Goal: Task Accomplishment & Management: Complete application form

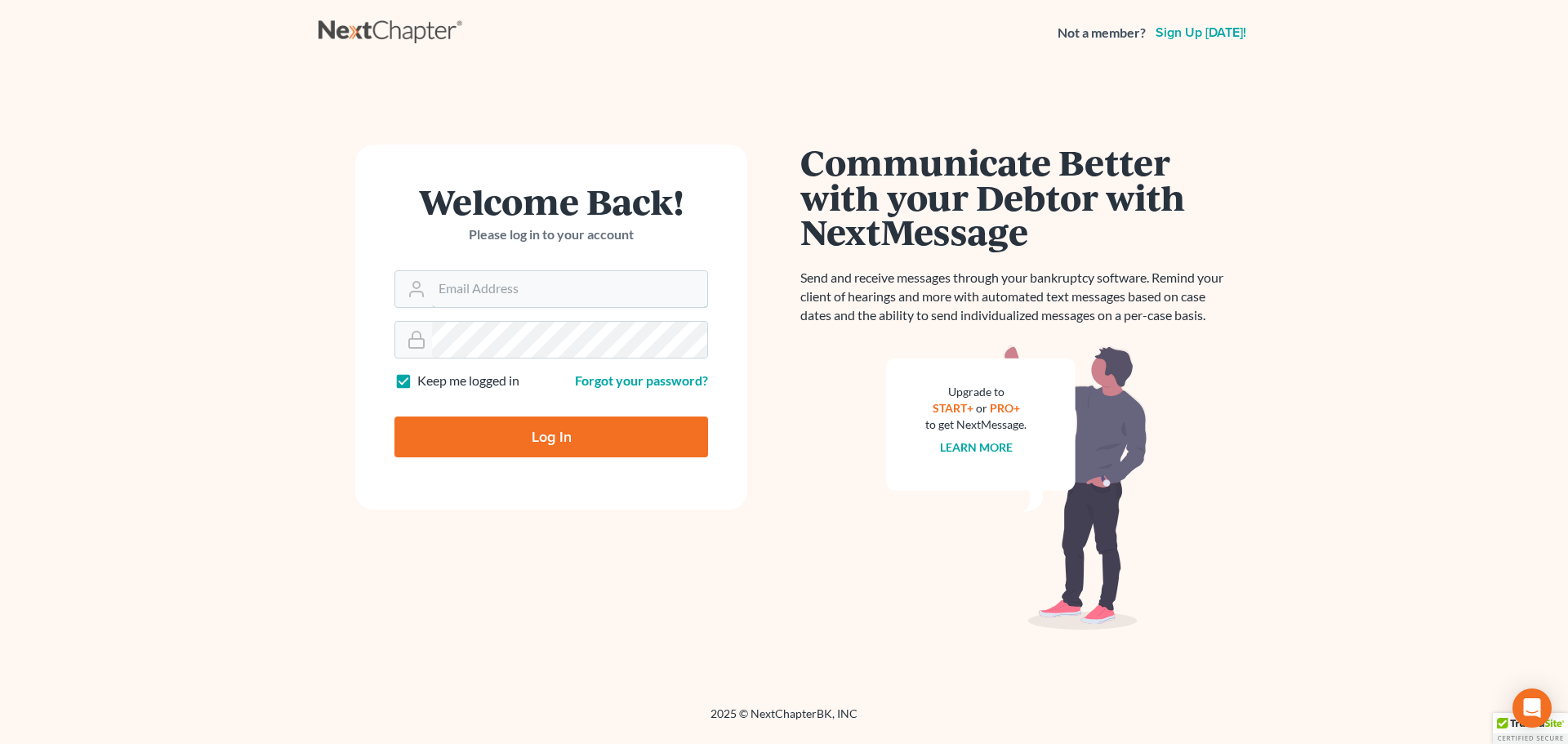
type input "dvolk@cmcurtislaw.com"
click at [558, 417] on input "Log In" at bounding box center [551, 437] width 314 height 41
type input "Thinking..."
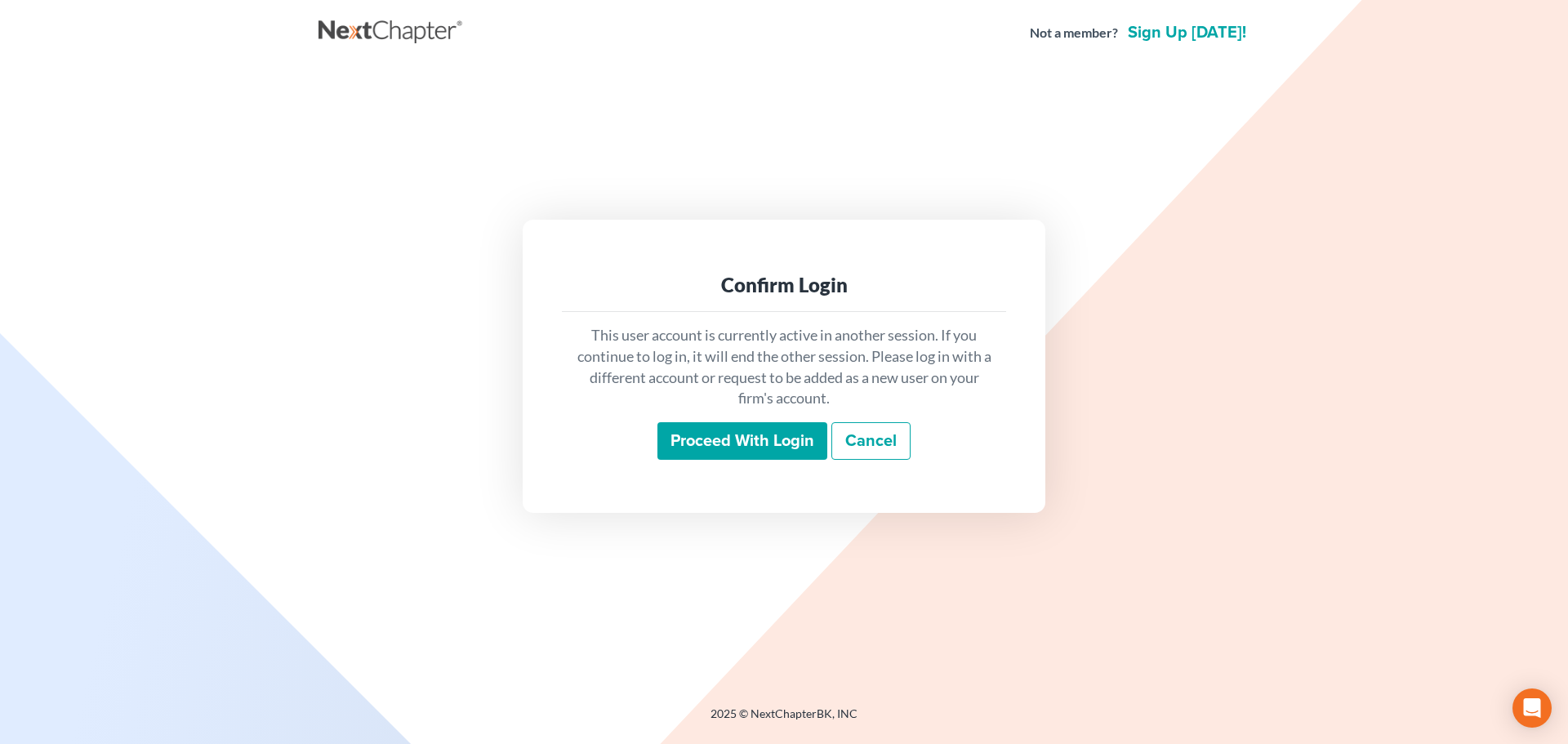
click at [713, 452] on input "Proceed with login" at bounding box center [742, 441] width 170 height 37
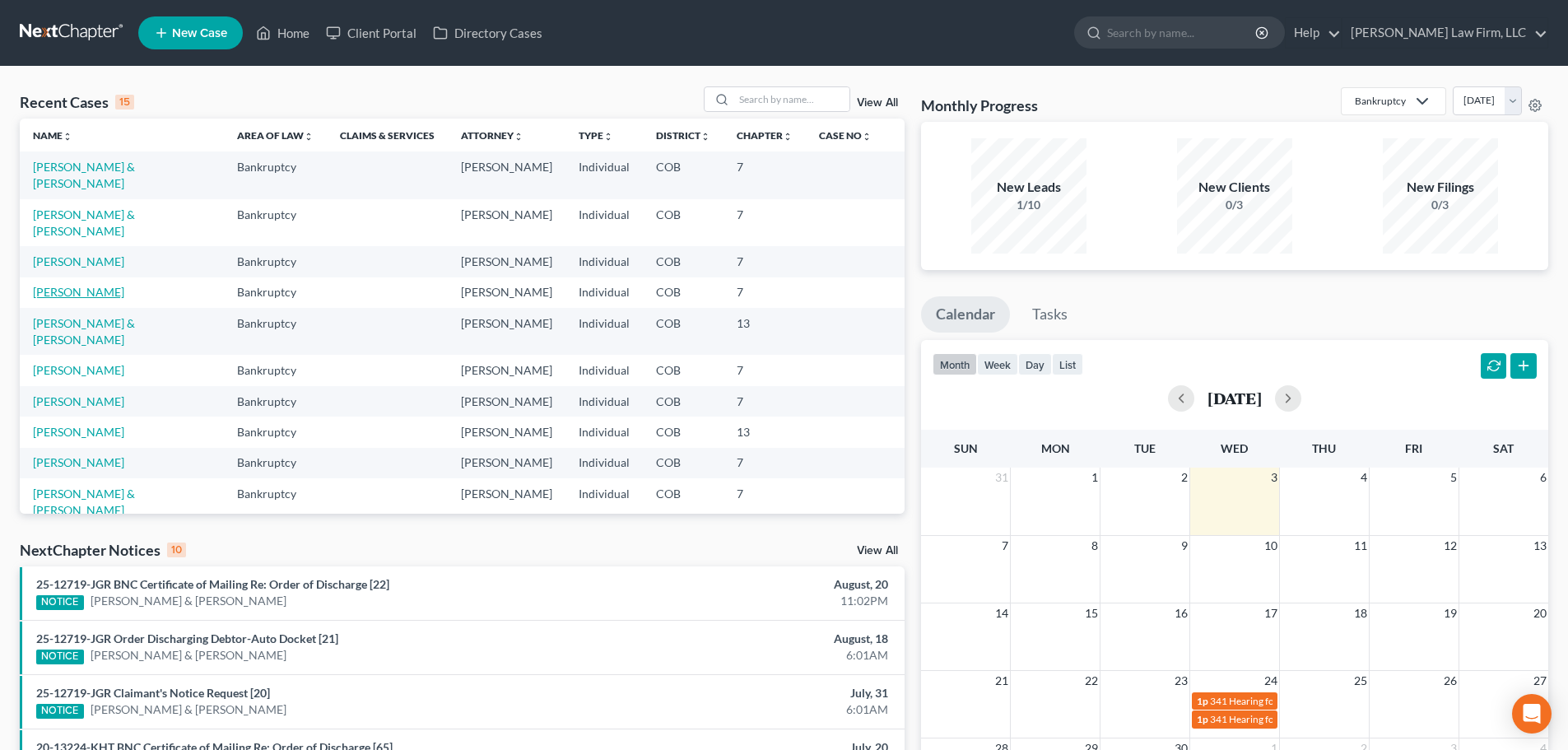
click at [85, 285] on link "[PERSON_NAME]" at bounding box center [78, 291] width 92 height 14
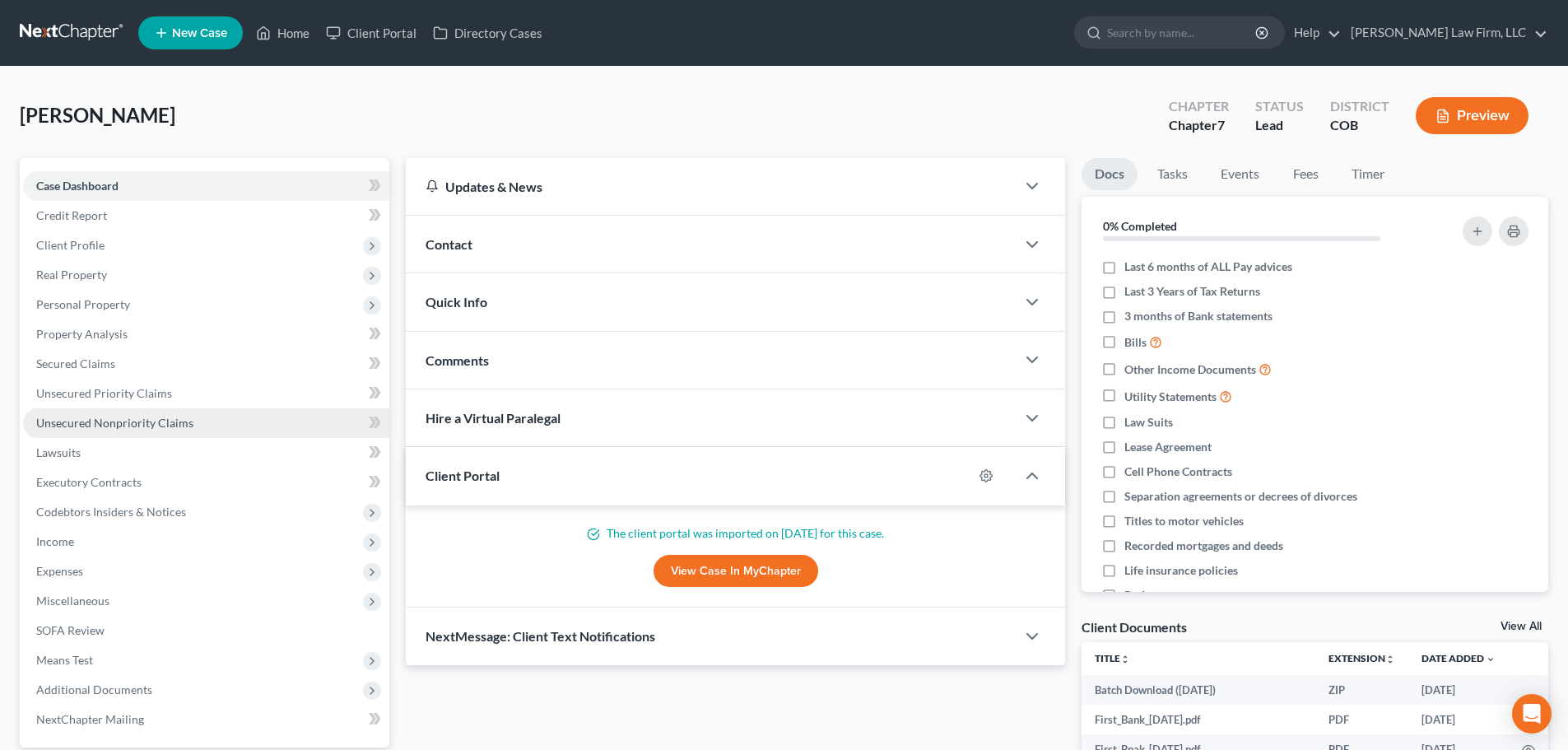
click at [132, 419] on span "Unsecured Nonpriority Claims" at bounding box center [114, 423] width 157 height 14
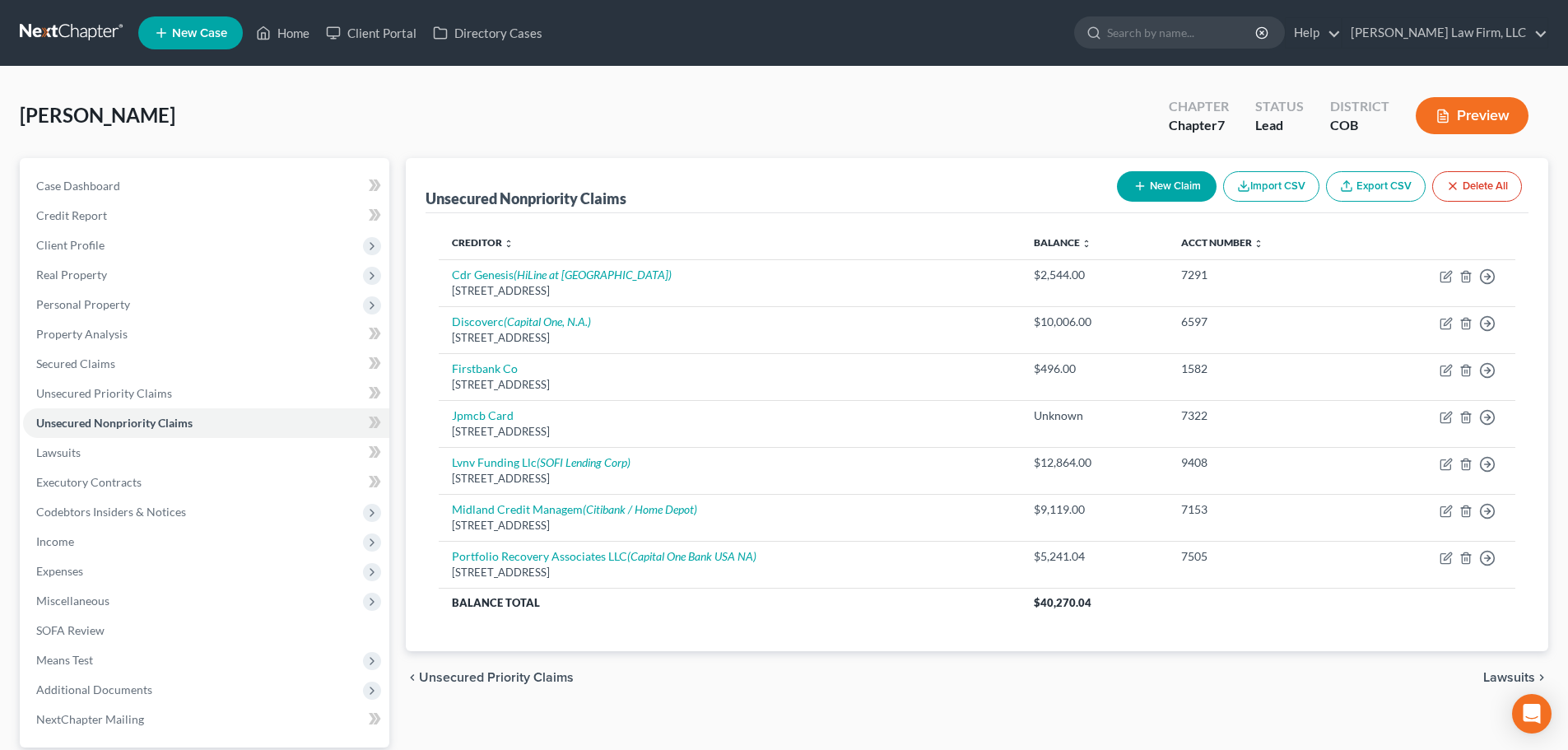
click at [1185, 174] on button "New Claim" at bounding box center [1166, 187] width 99 height 31
select select "0"
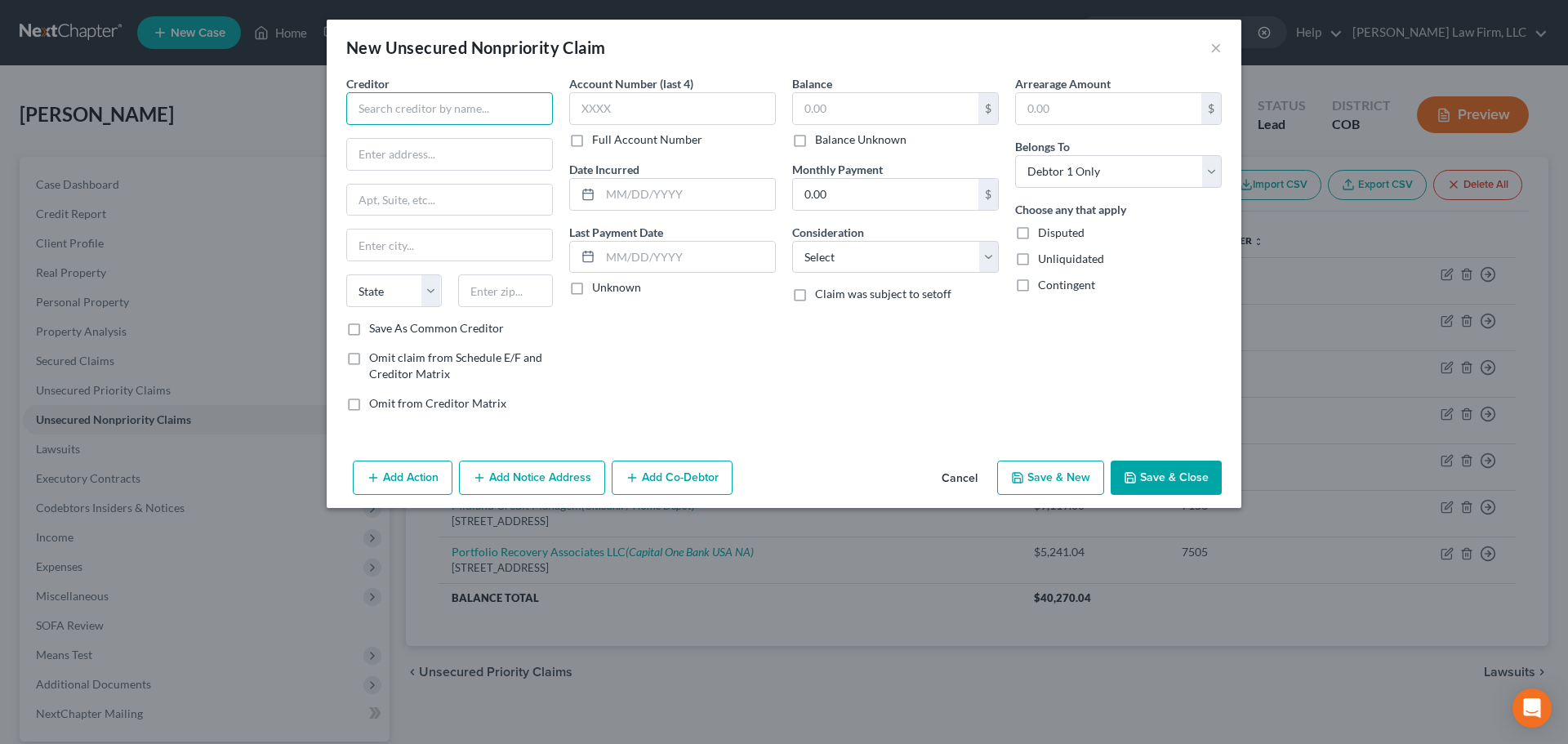
click at [448, 110] on input "text" at bounding box center [449, 109] width 207 height 32
type input "Mercury MC"
click at [1212, 43] on button "×" at bounding box center [1215, 47] width 11 height 20
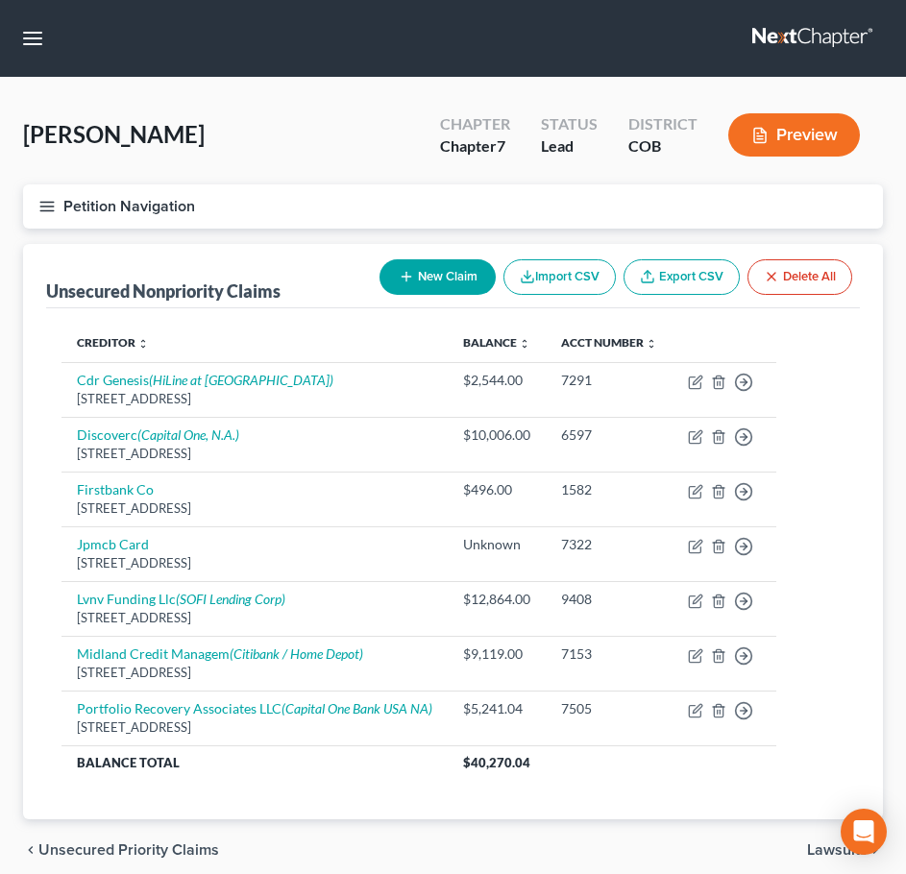
click at [418, 267] on button "New Claim" at bounding box center [437, 277] width 116 height 36
select select "0"
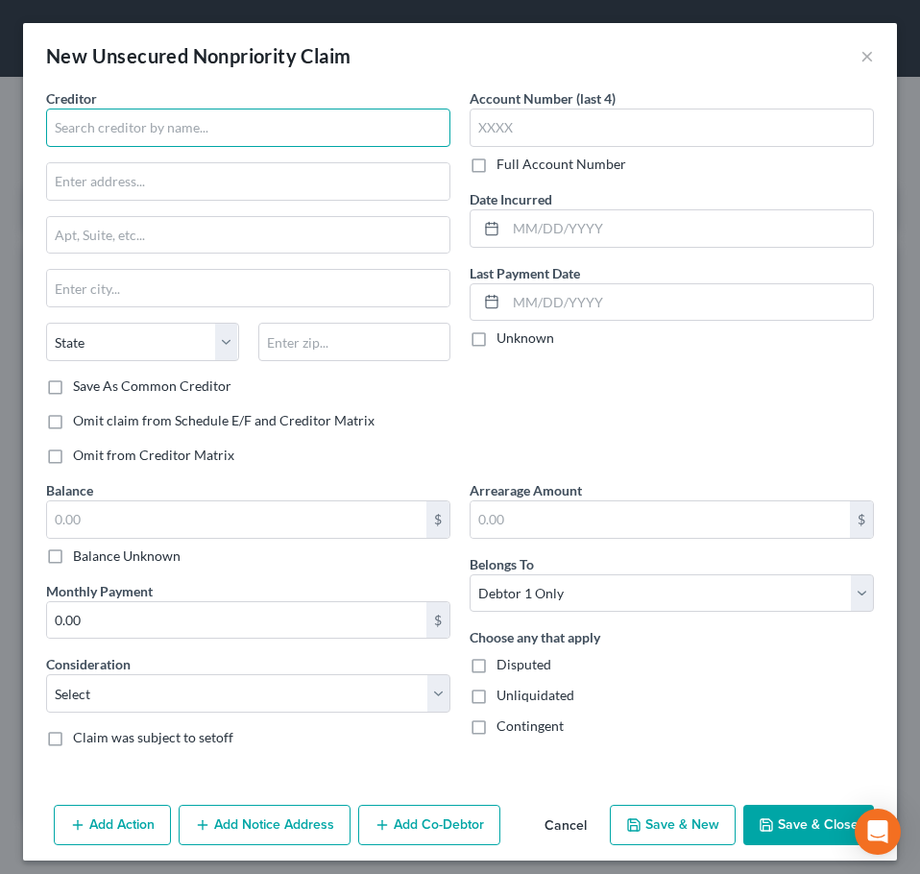
click at [276, 111] on input "text" at bounding box center [248, 128] width 404 height 38
type input "FB&T/Mercury"
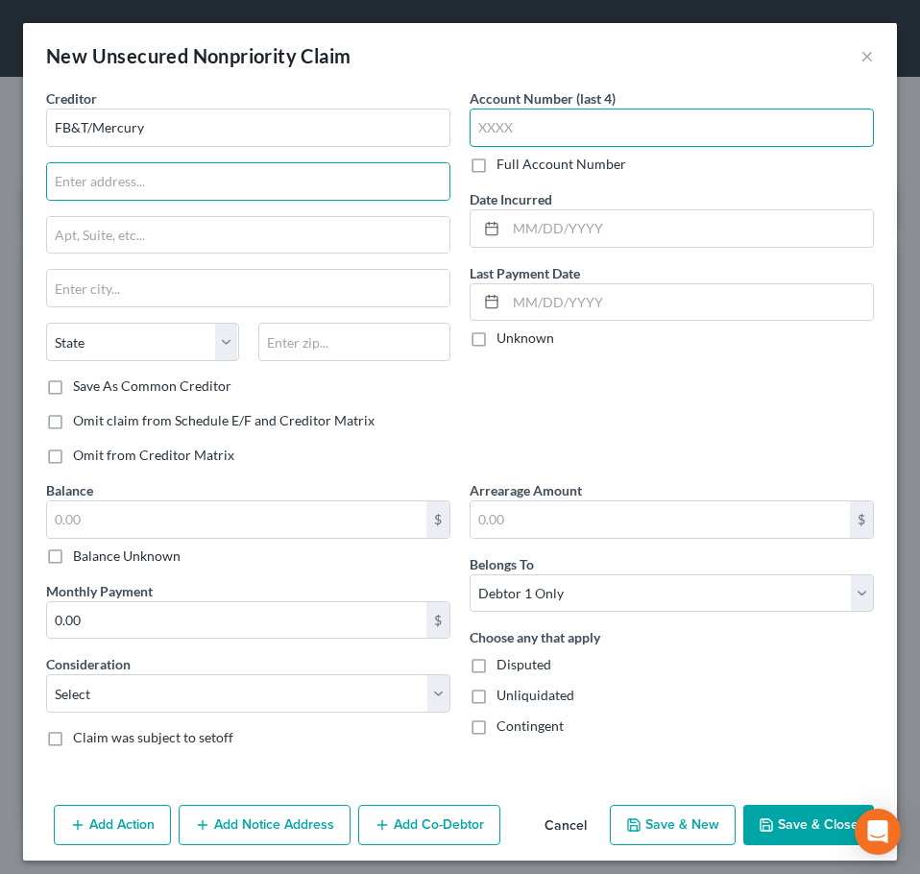
click at [575, 134] on input "text" at bounding box center [672, 128] width 404 height 38
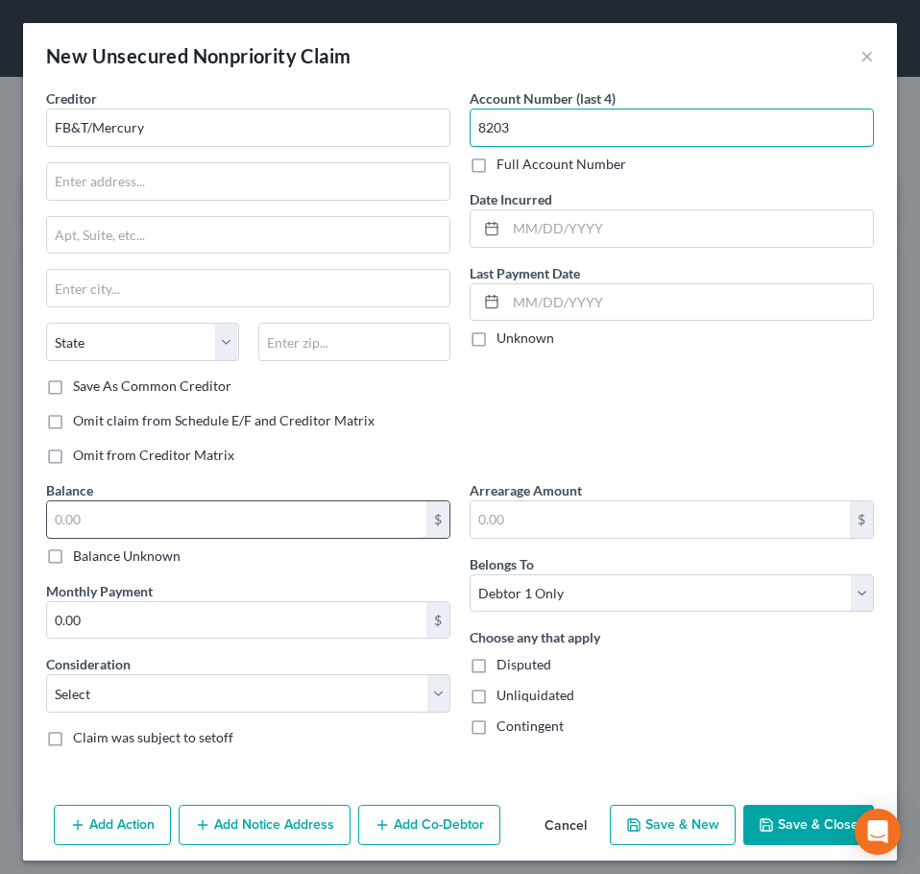
type input "8203"
click at [314, 513] on input "text" at bounding box center [236, 519] width 379 height 36
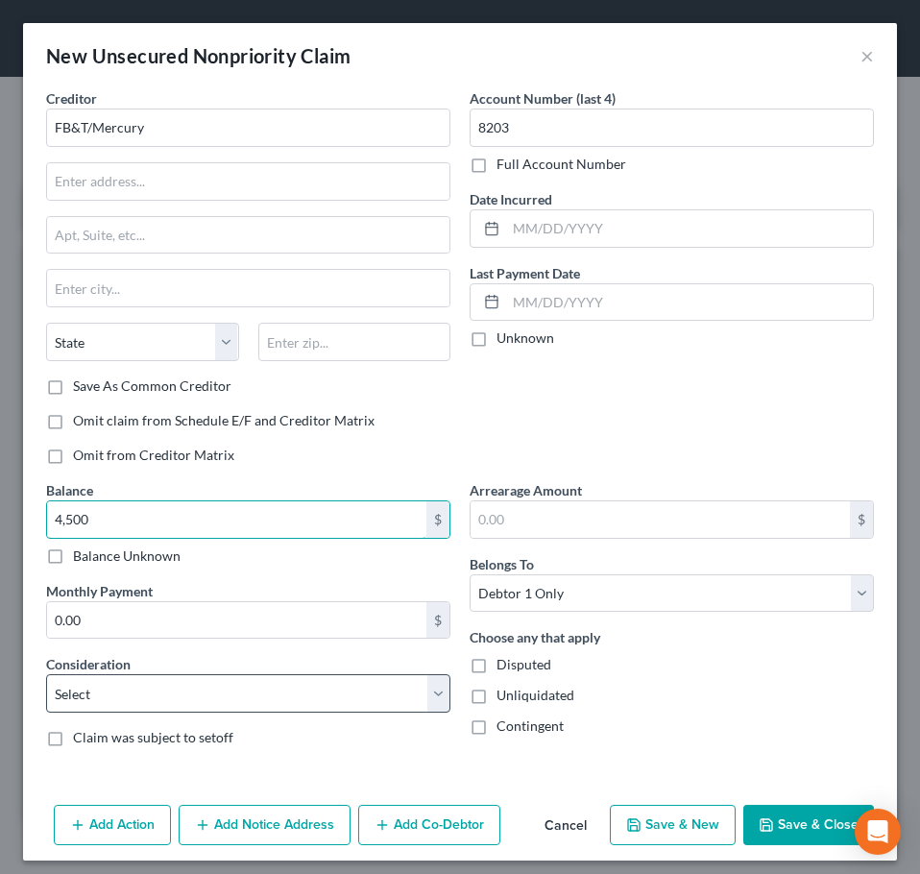
type input "4,500"
click at [136, 705] on select "Select Cable / Satellite Services Collection Agency Credit Card Debt Debt Couns…" at bounding box center [248, 693] width 404 height 38
select select "2"
click at [46, 674] on select "Select Cable / Satellite Services Collection Agency Credit Card Debt Debt Couns…" at bounding box center [248, 693] width 404 height 38
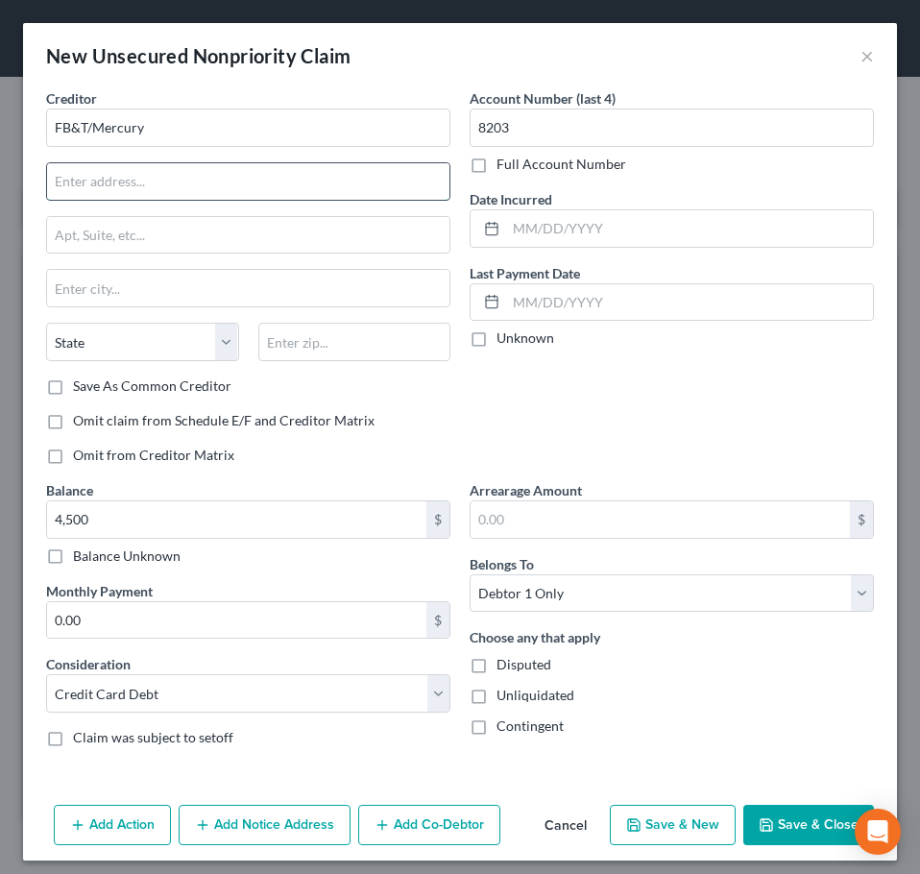
click at [276, 182] on input "text" at bounding box center [248, 181] width 402 height 36
drag, startPoint x: 248, startPoint y: 179, endPoint x: 282, endPoint y: 176, distance: 34.7
click at [251, 177] on input "text" at bounding box center [248, 181] width 402 height 36
type input "[STREET_ADDRESS]"
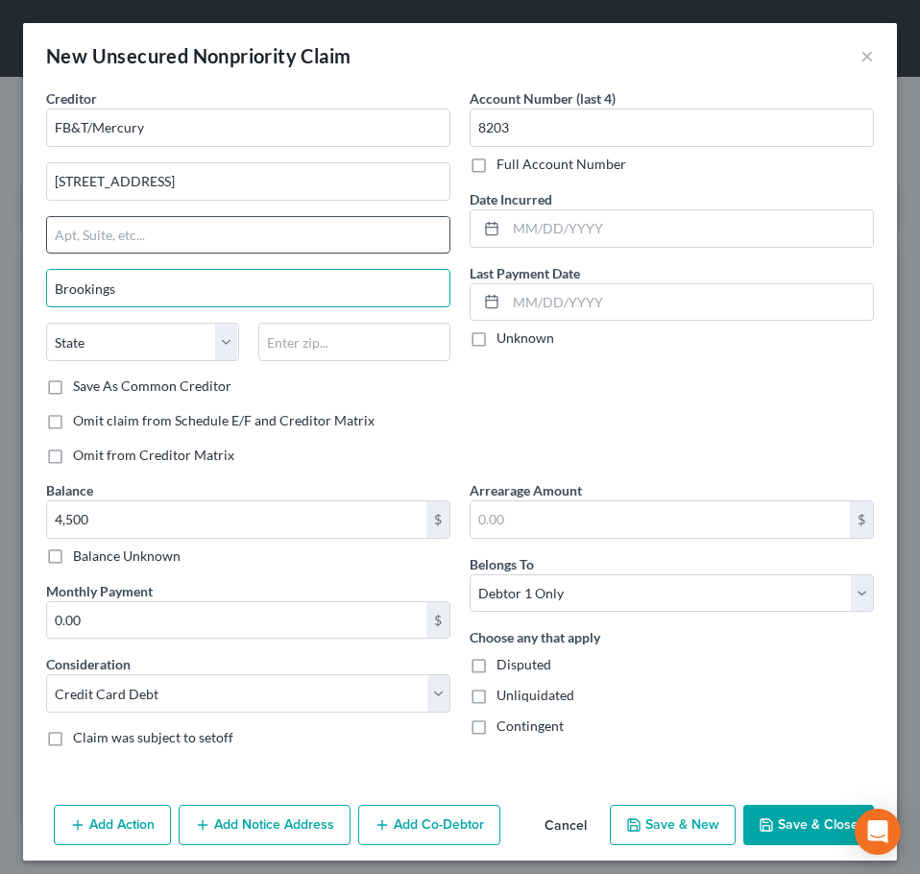
type input "Brookings"
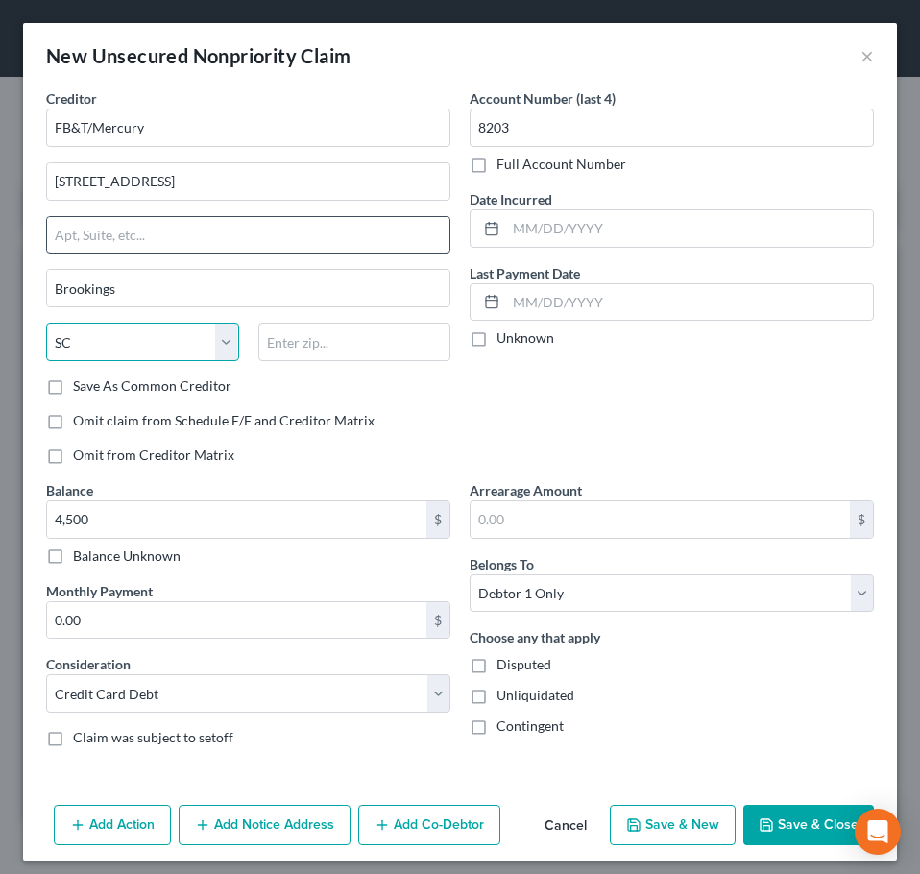
select select "43"
type input "8"
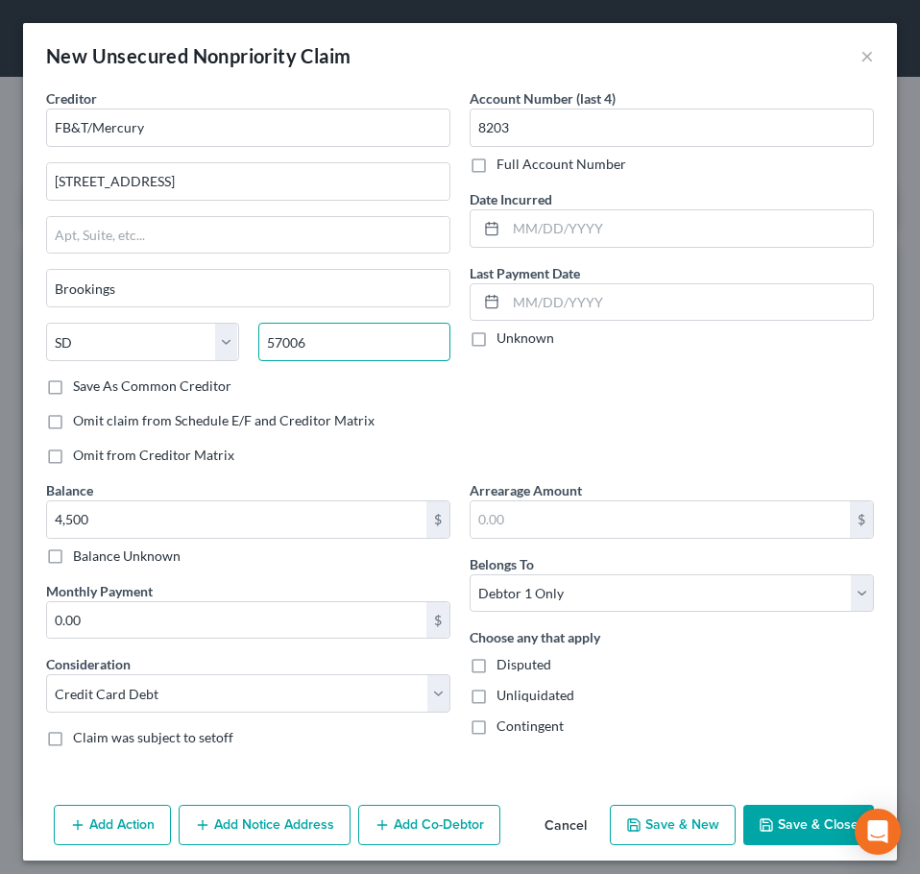
type input "57006"
click at [761, 821] on icon "button" at bounding box center [766, 824] width 15 height 15
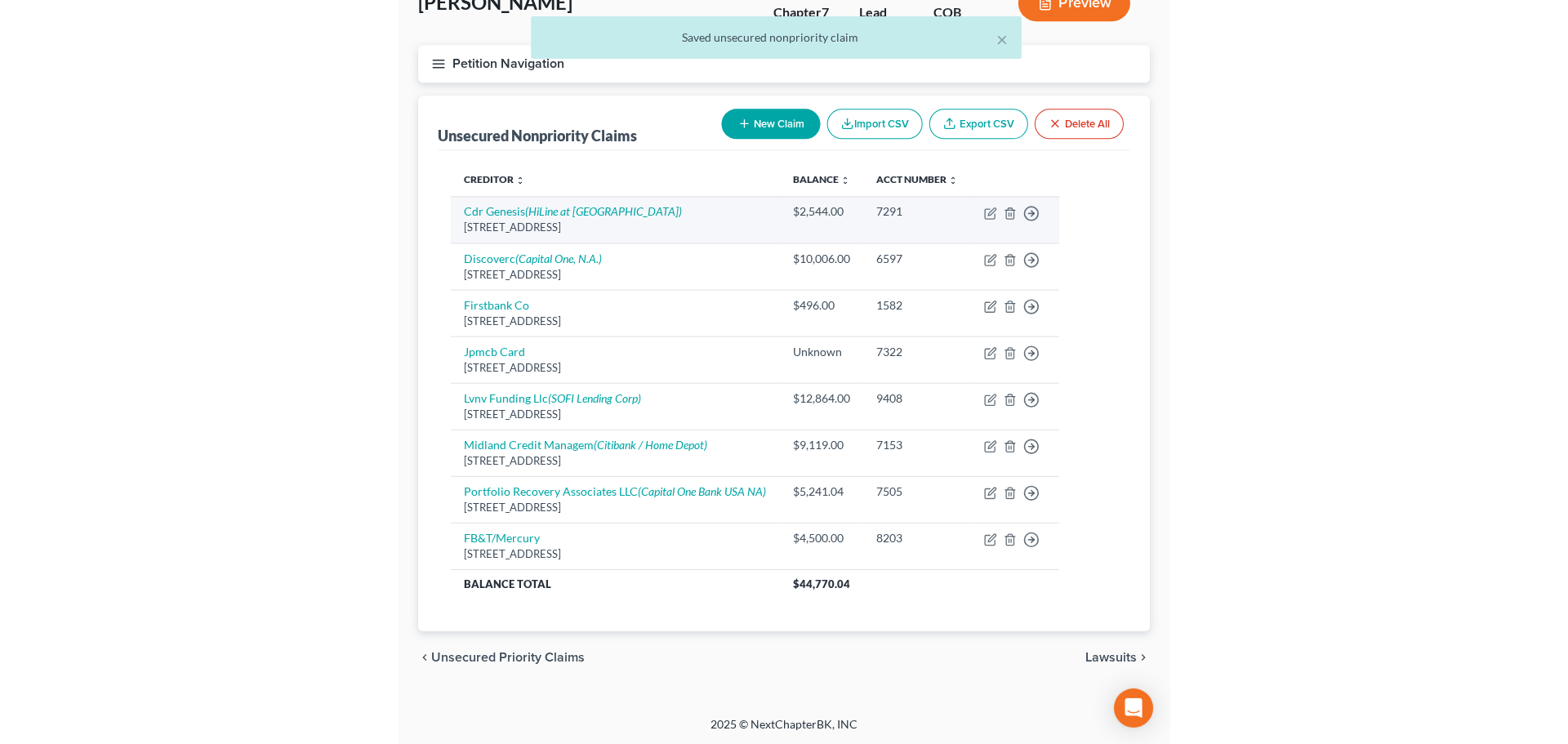
scroll to position [114, 0]
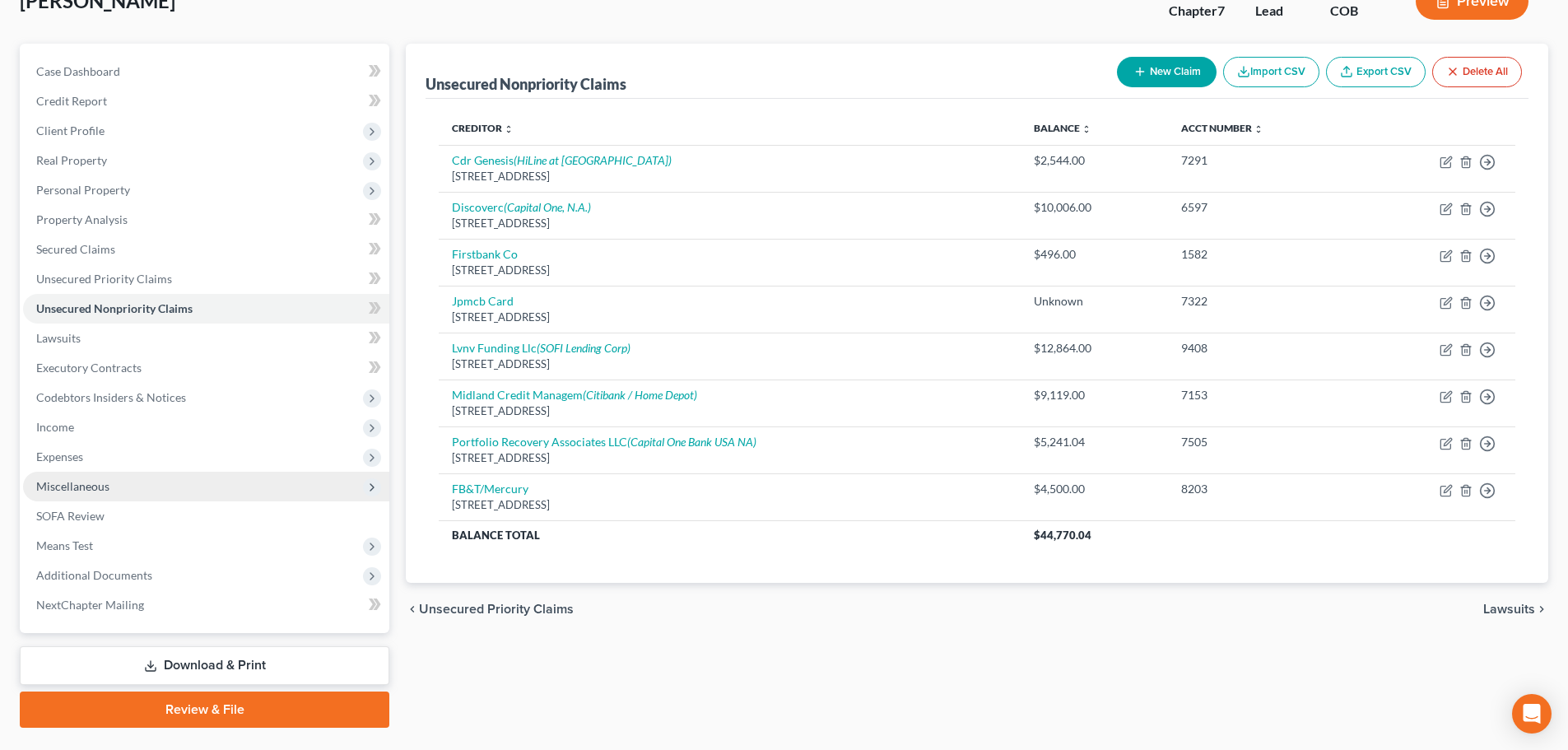
click at [187, 488] on span "Miscellaneous" at bounding box center [206, 486] width 366 height 30
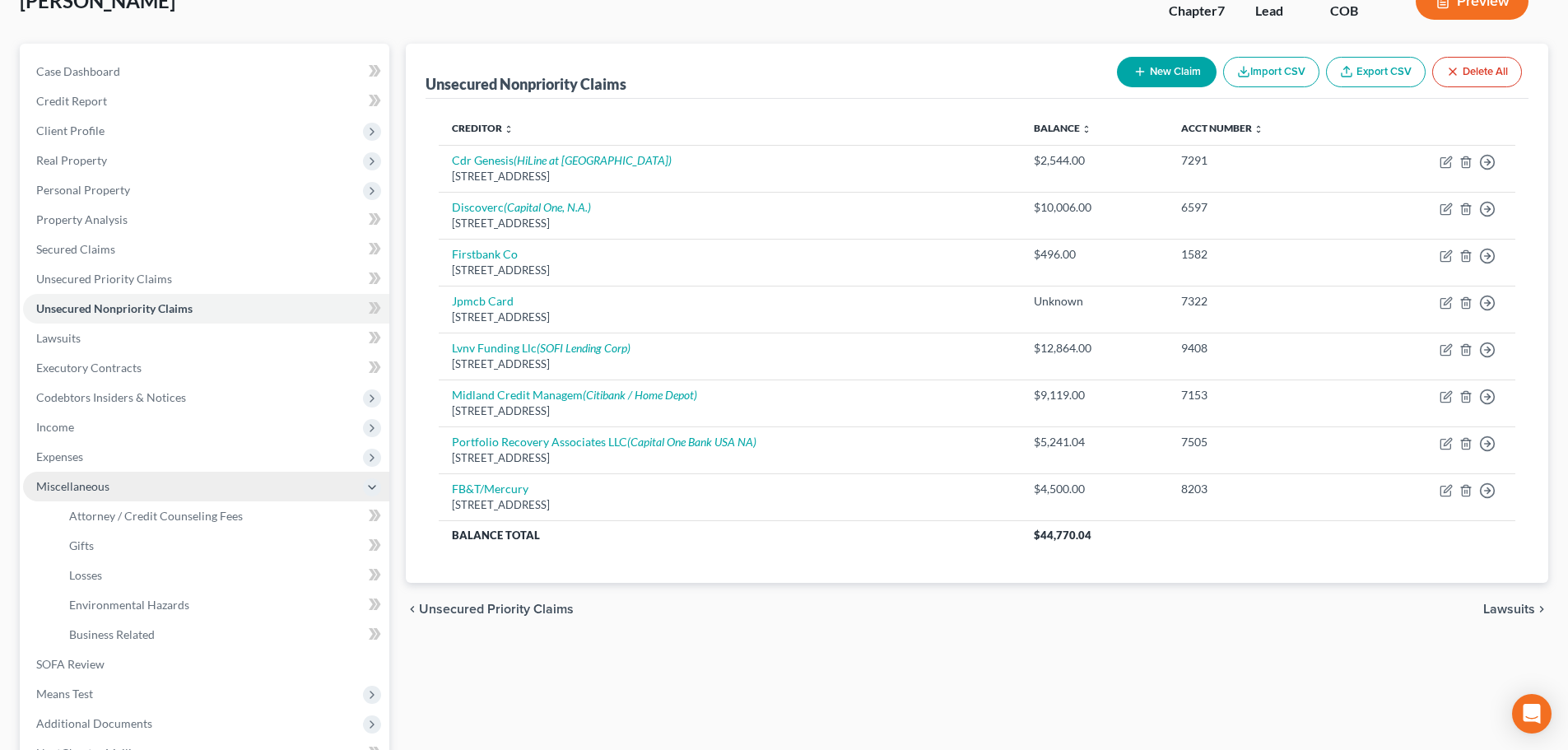
click at [155, 477] on span "Miscellaneous" at bounding box center [206, 486] width 366 height 30
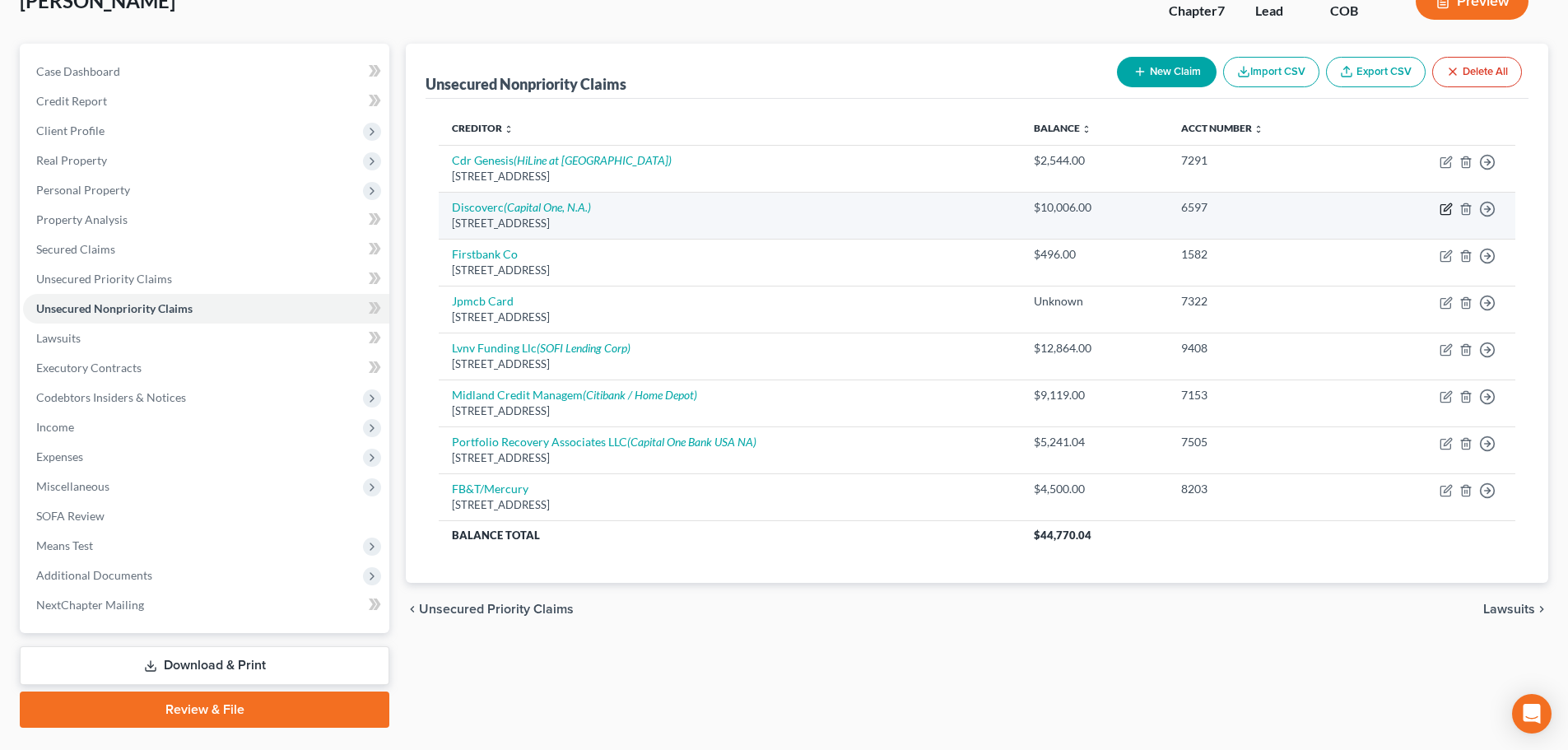
click at [1447, 213] on icon "button" at bounding box center [1445, 208] width 13 height 13
select select "46"
select select "2"
select select "0"
select select "46"
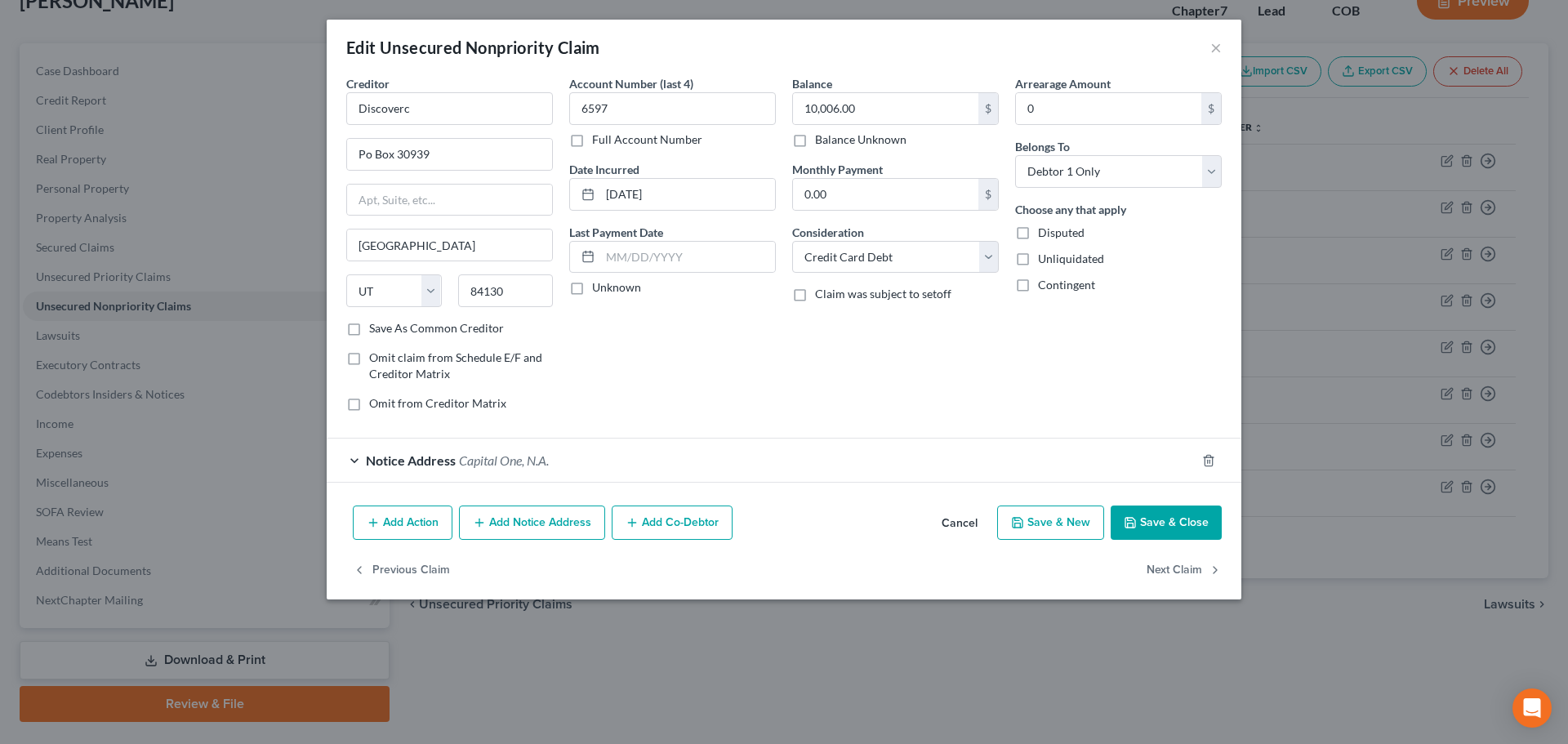
click at [626, 459] on div "Notice Address [GEOGRAPHIC_DATA]" at bounding box center [761, 460] width 869 height 43
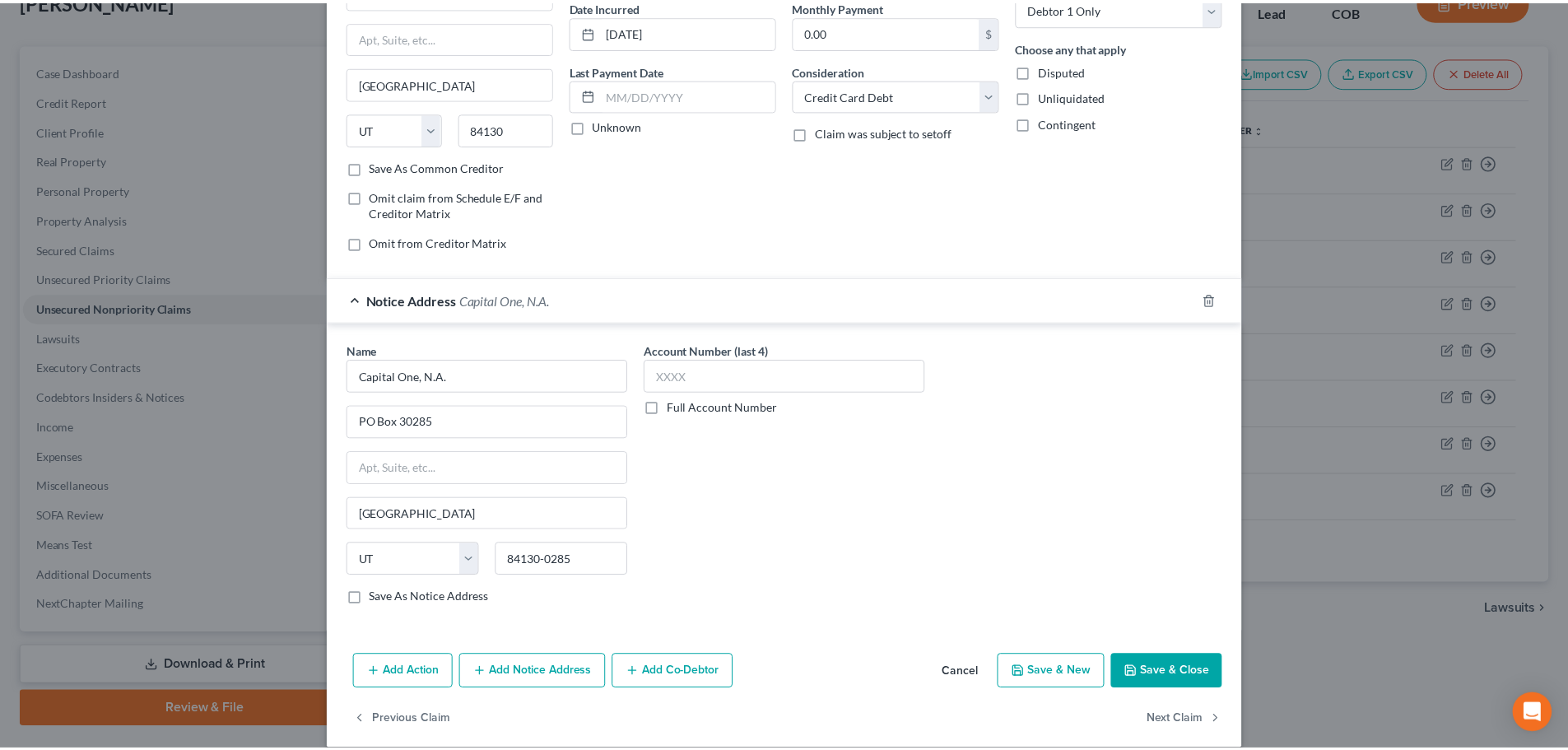
scroll to position [183, 0]
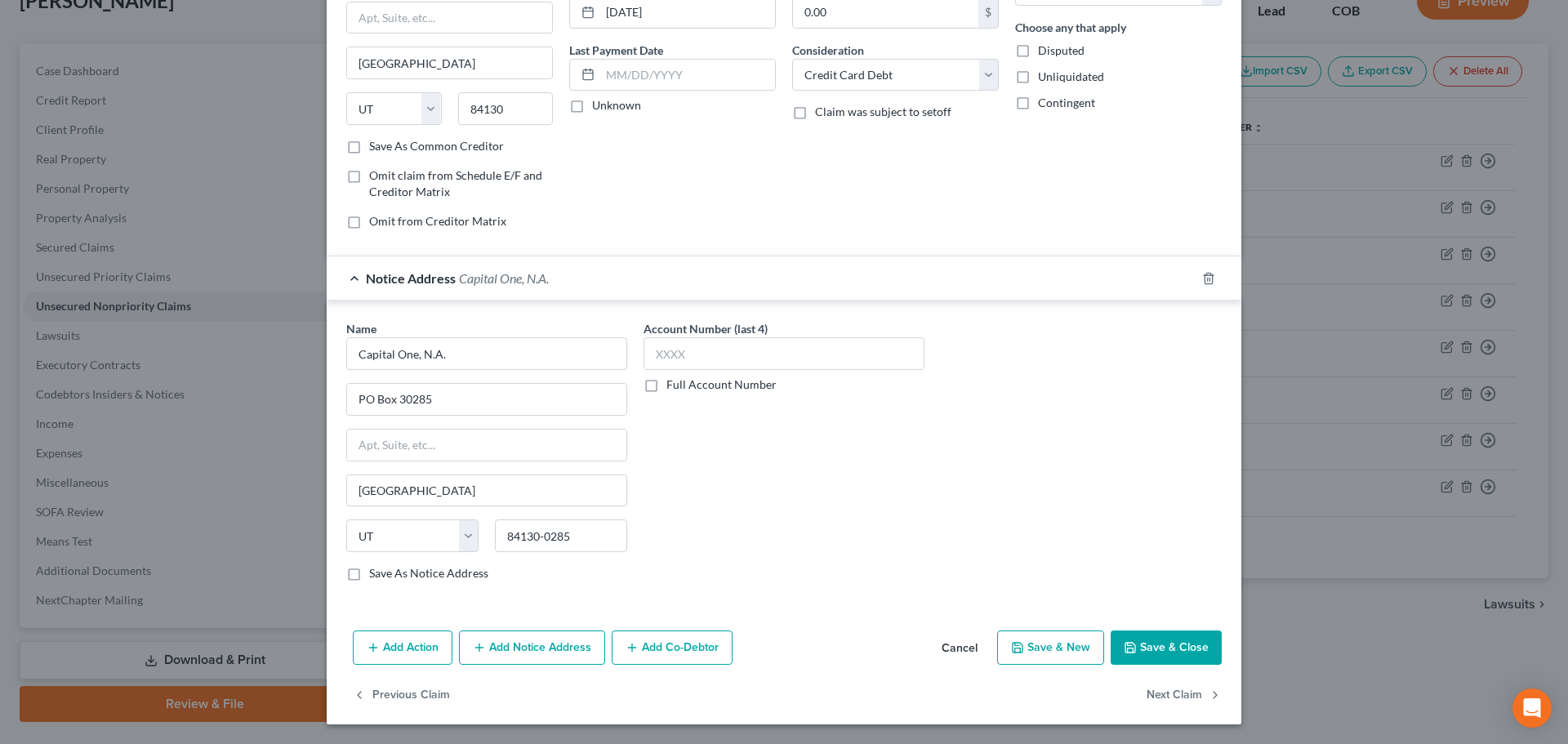
click at [971, 642] on button "Cancel" at bounding box center [959, 648] width 62 height 32
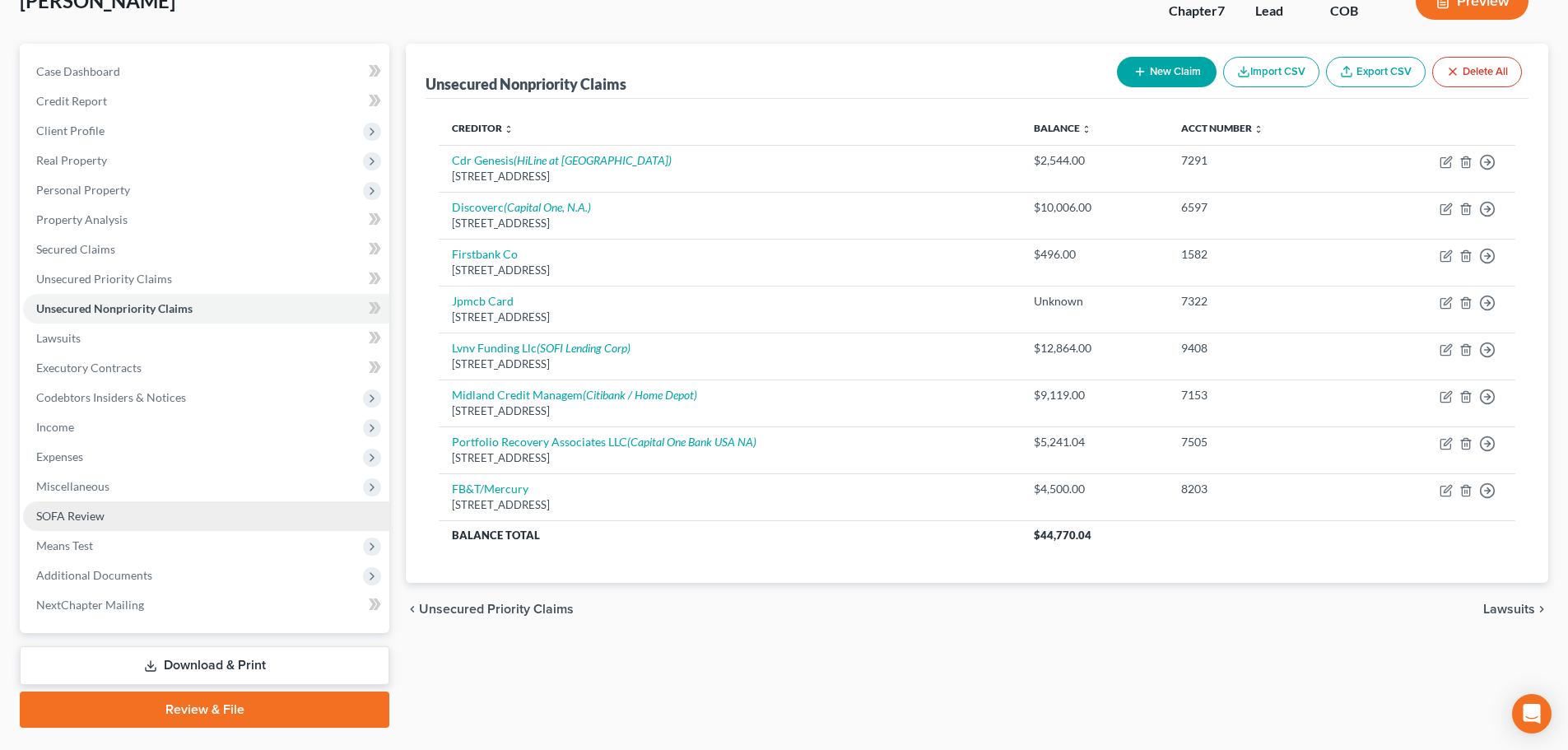
click at [182, 514] on link "SOFA Review" at bounding box center [206, 516] width 366 height 30
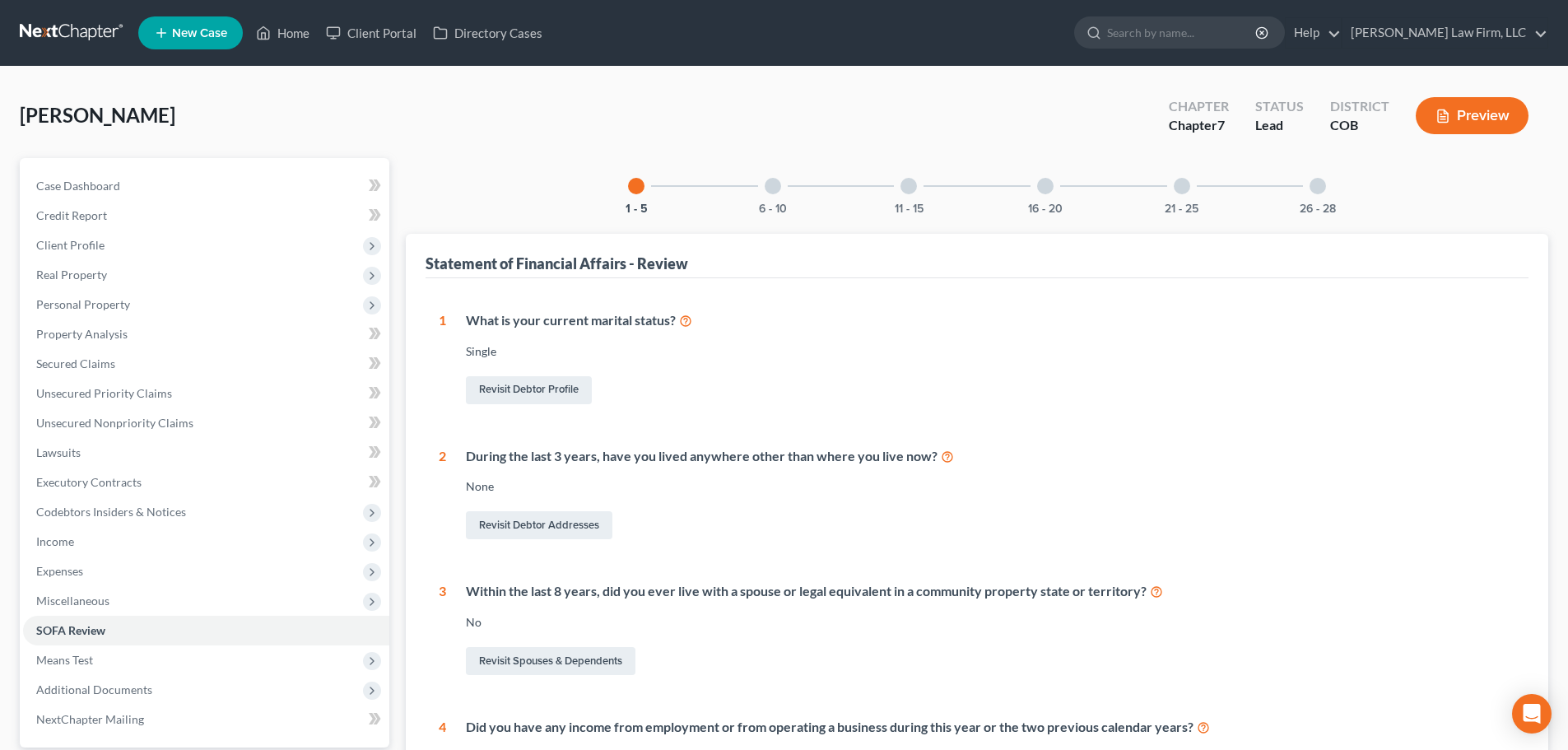
click at [763, 198] on div "6 - 10" at bounding box center [772, 185] width 56 height 56
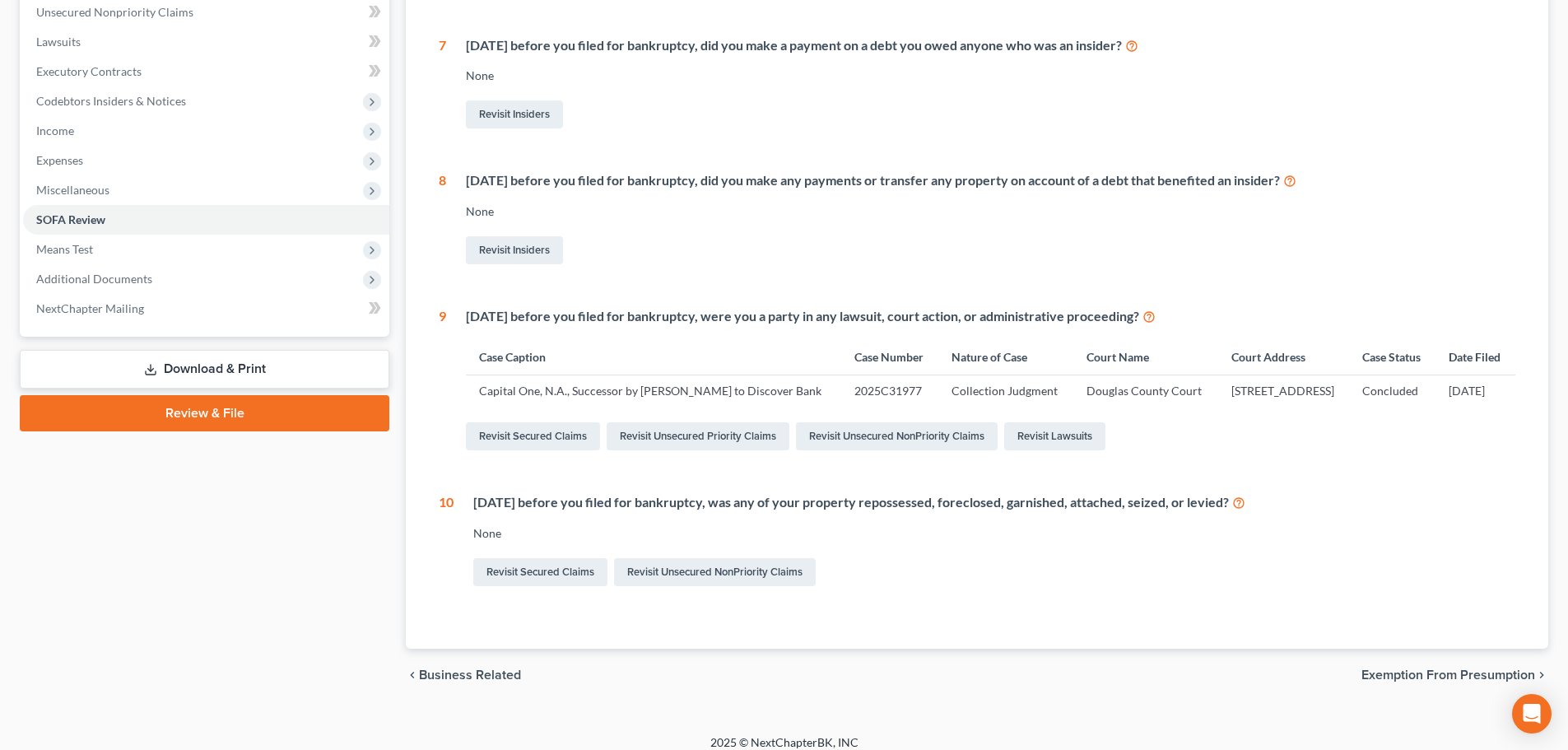
scroll to position [458, 0]
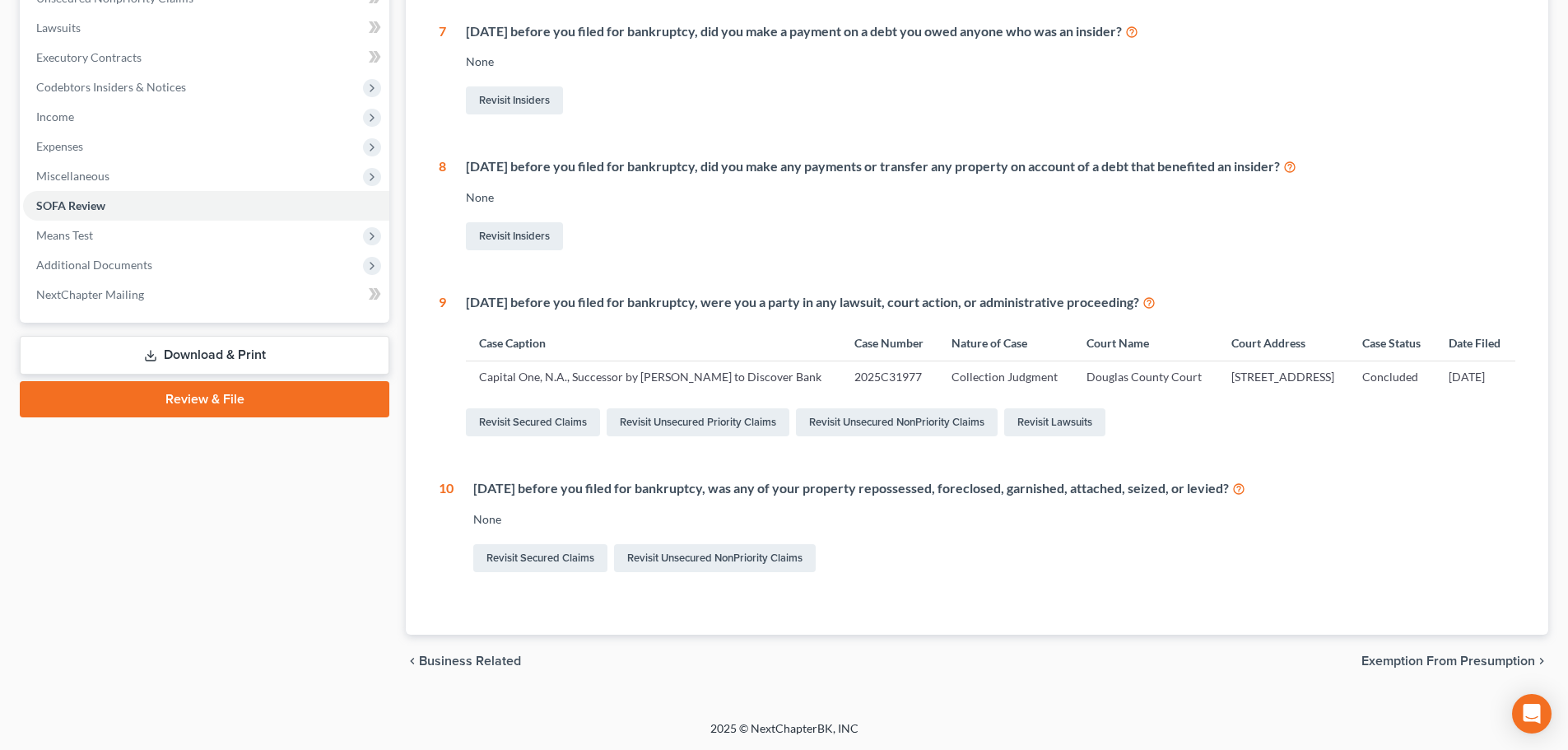
click at [602, 362] on td "Capital One, N.A., Successor by [PERSON_NAME] to Discover Bank" at bounding box center [654, 377] width 375 height 31
click at [707, 434] on link "Revisit Unsecured Priority Claims" at bounding box center [697, 422] width 183 height 28
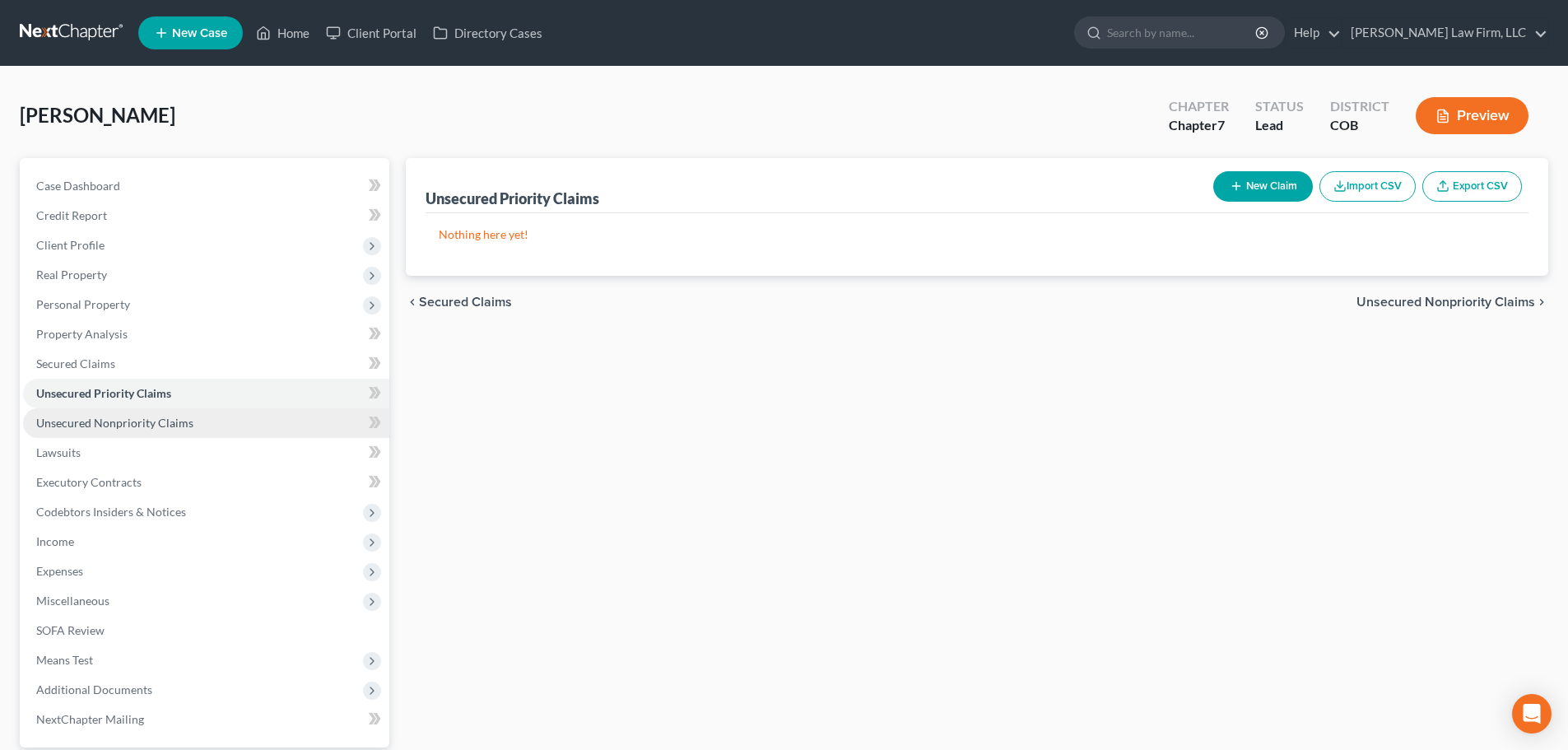
click at [178, 411] on link "Unsecured Nonpriority Claims" at bounding box center [206, 423] width 366 height 30
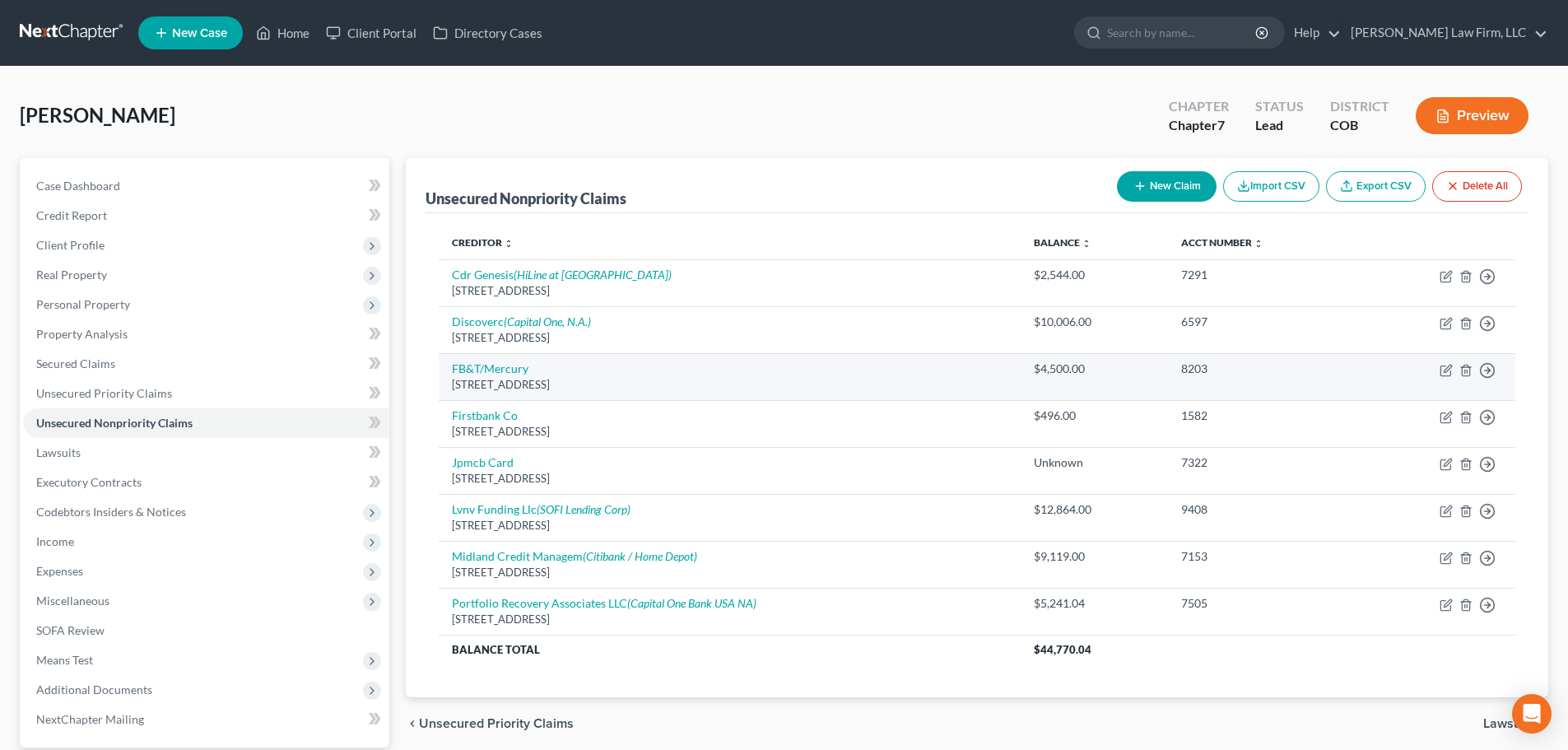
click at [1435, 366] on td "Move to D Move to E Move to G Move to Notice Only" at bounding box center [1437, 376] width 156 height 47
click at [1440, 369] on icon "button" at bounding box center [1445, 371] width 10 height 10
select select "43"
select select "2"
select select "0"
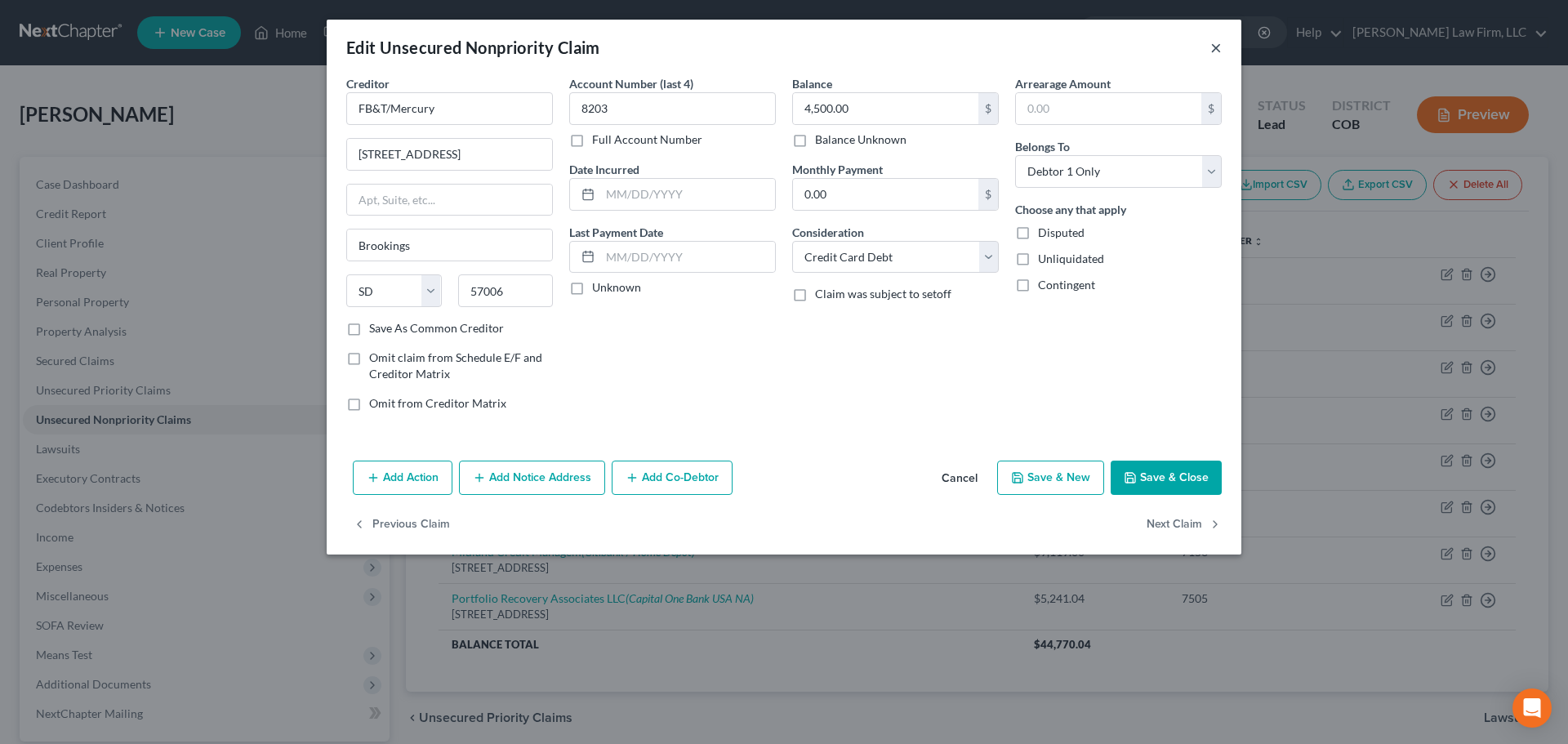
click at [1210, 50] on div "Edit Unsecured Nonpriority Claim ×" at bounding box center [784, 47] width 915 height 55
click at [1211, 49] on button "×" at bounding box center [1215, 47] width 11 height 20
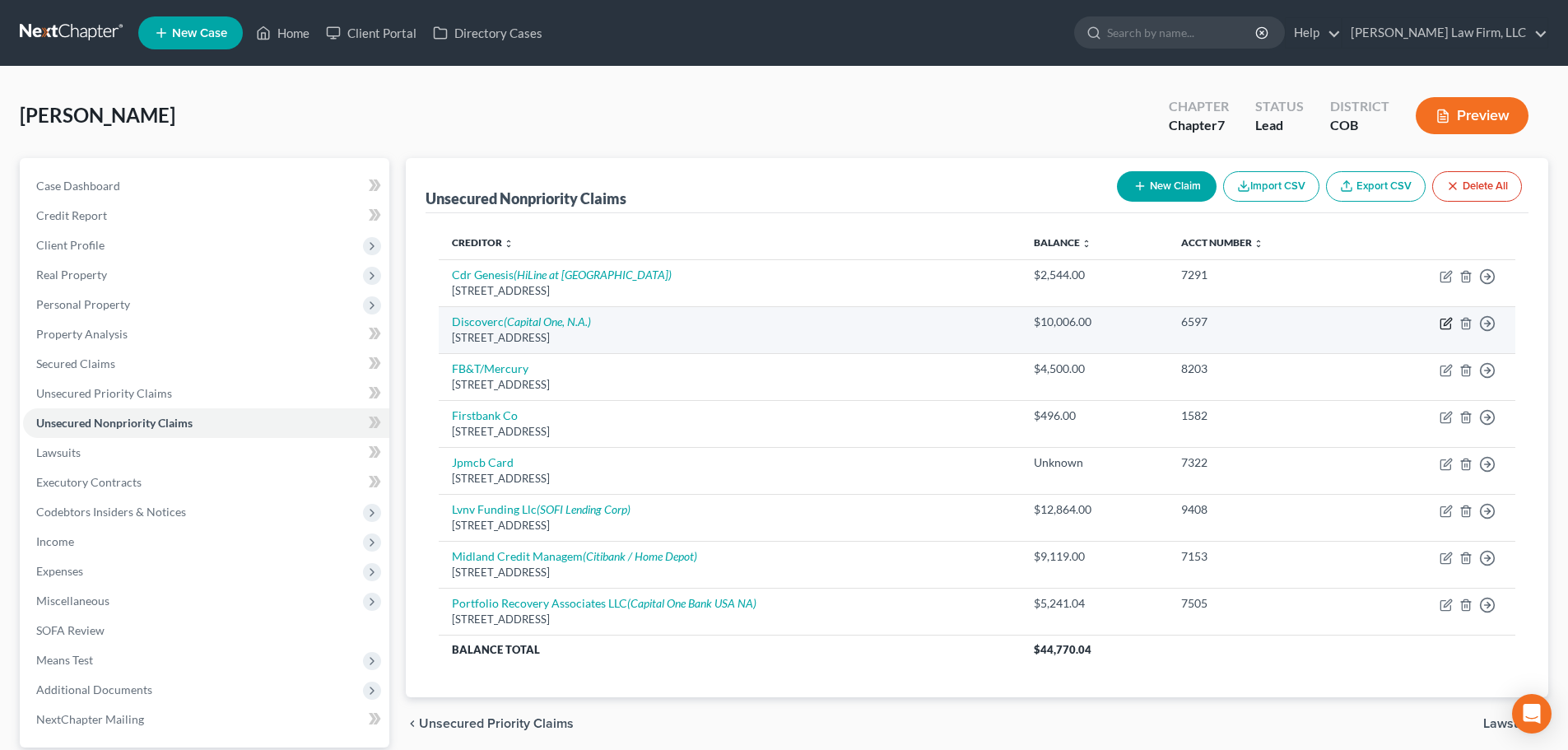
click at [1446, 326] on icon "button" at bounding box center [1445, 323] width 13 height 13
select select "46"
select select "2"
select select "0"
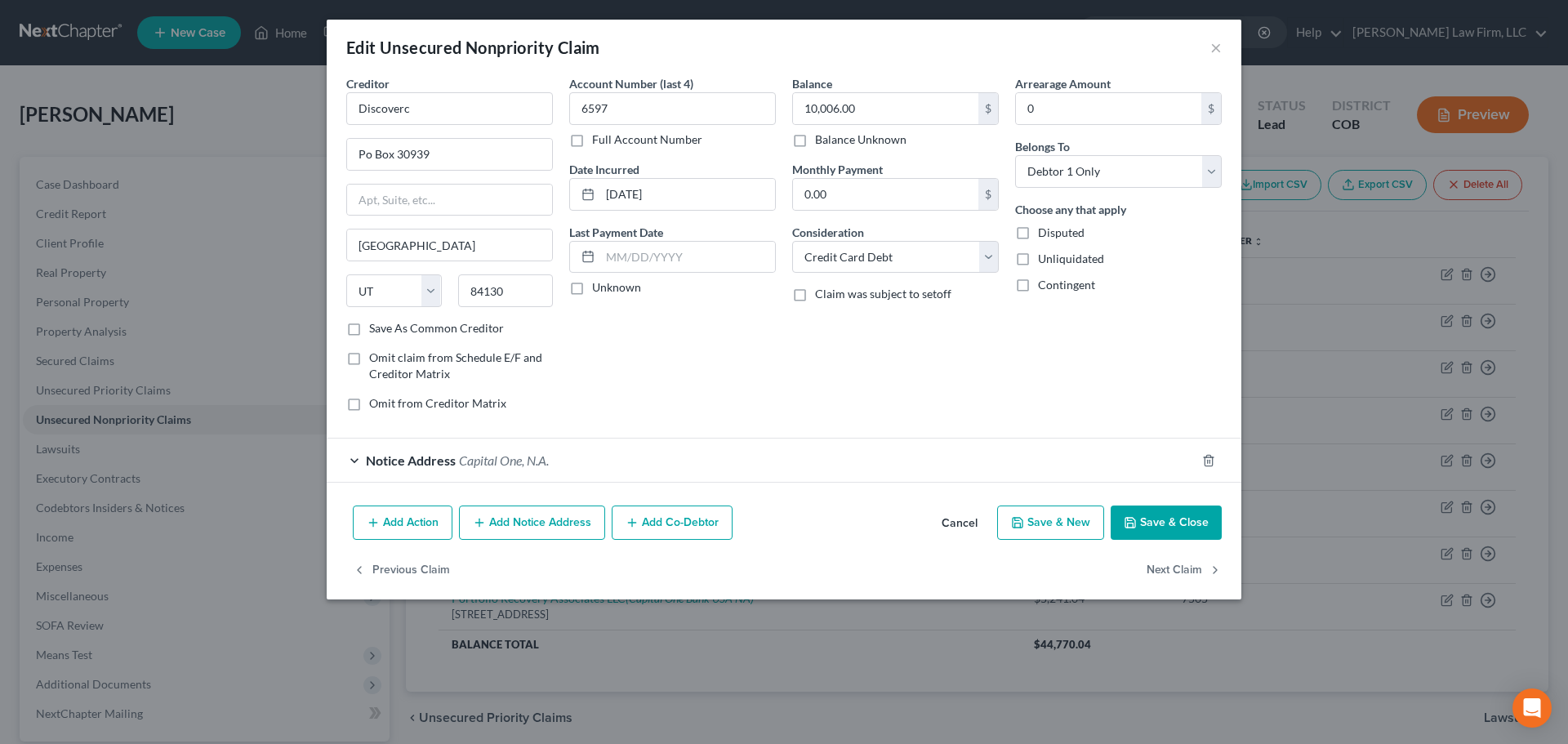
click at [516, 524] on button "Add Notice Address" at bounding box center [532, 523] width 146 height 34
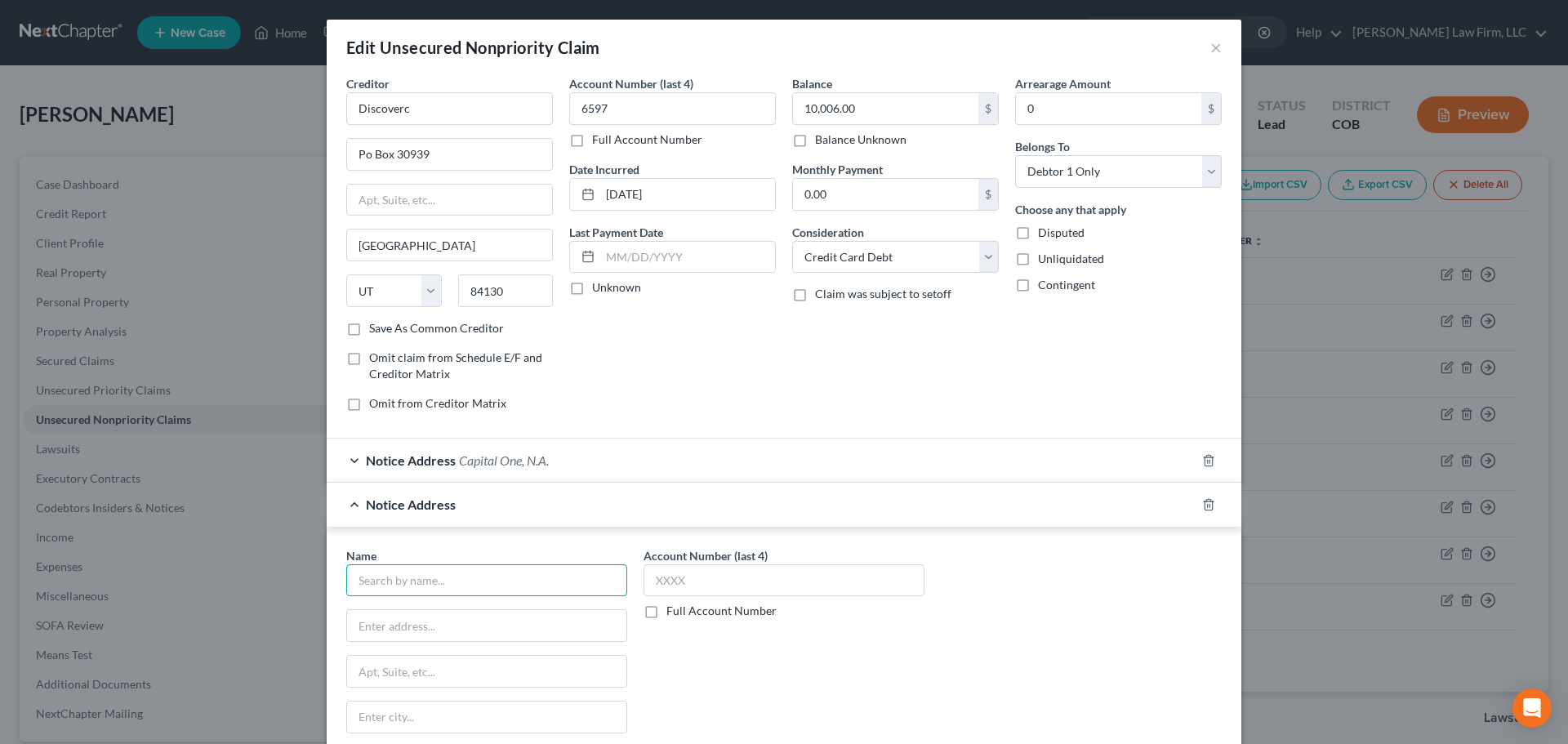
click at [463, 568] on input "text" at bounding box center [486, 581] width 281 height 32
type input "[PERSON_NAME] [PERSON_NAME] & [PERSON_NAME] PC"
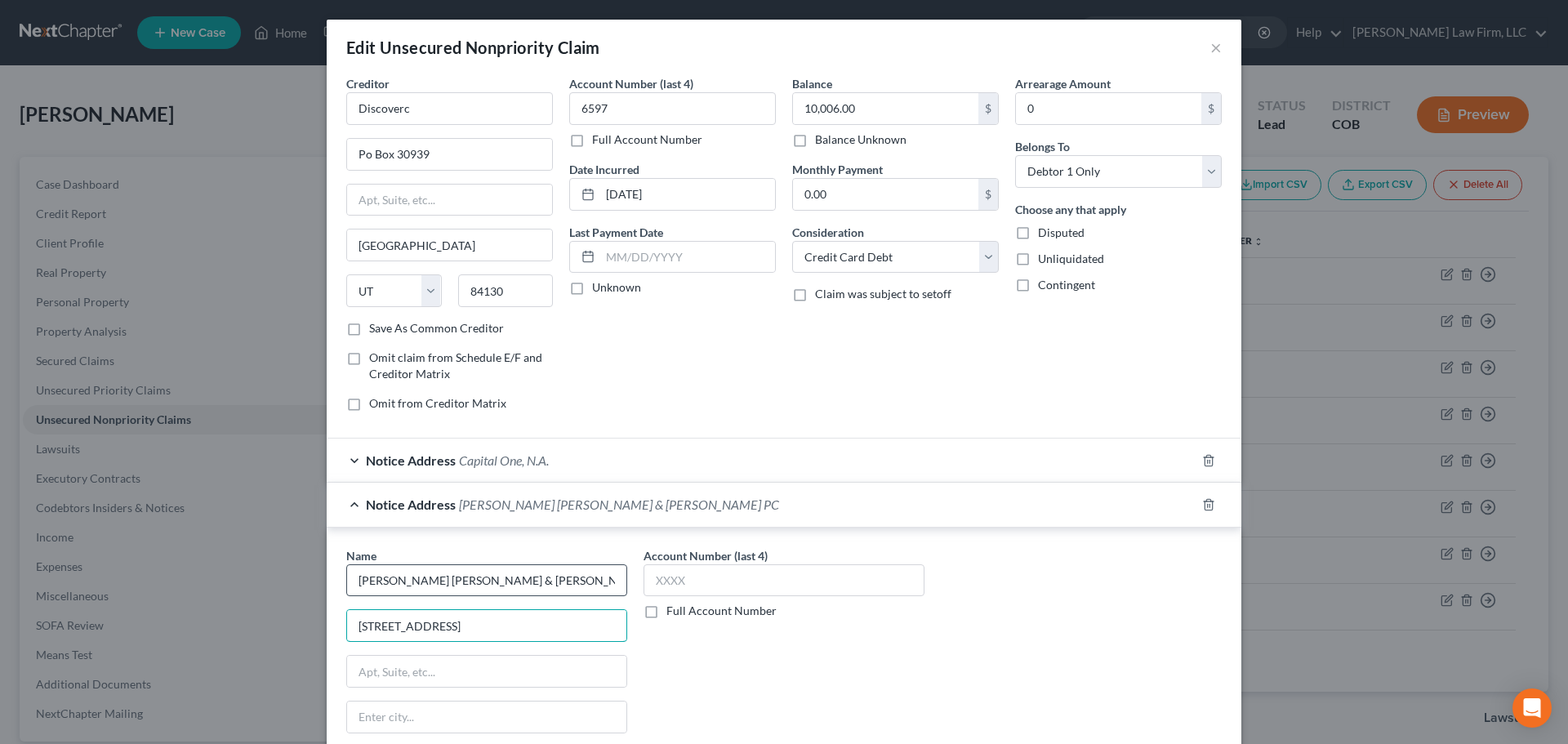
type input "[STREET_ADDRESS]"
type input "Suite 110"
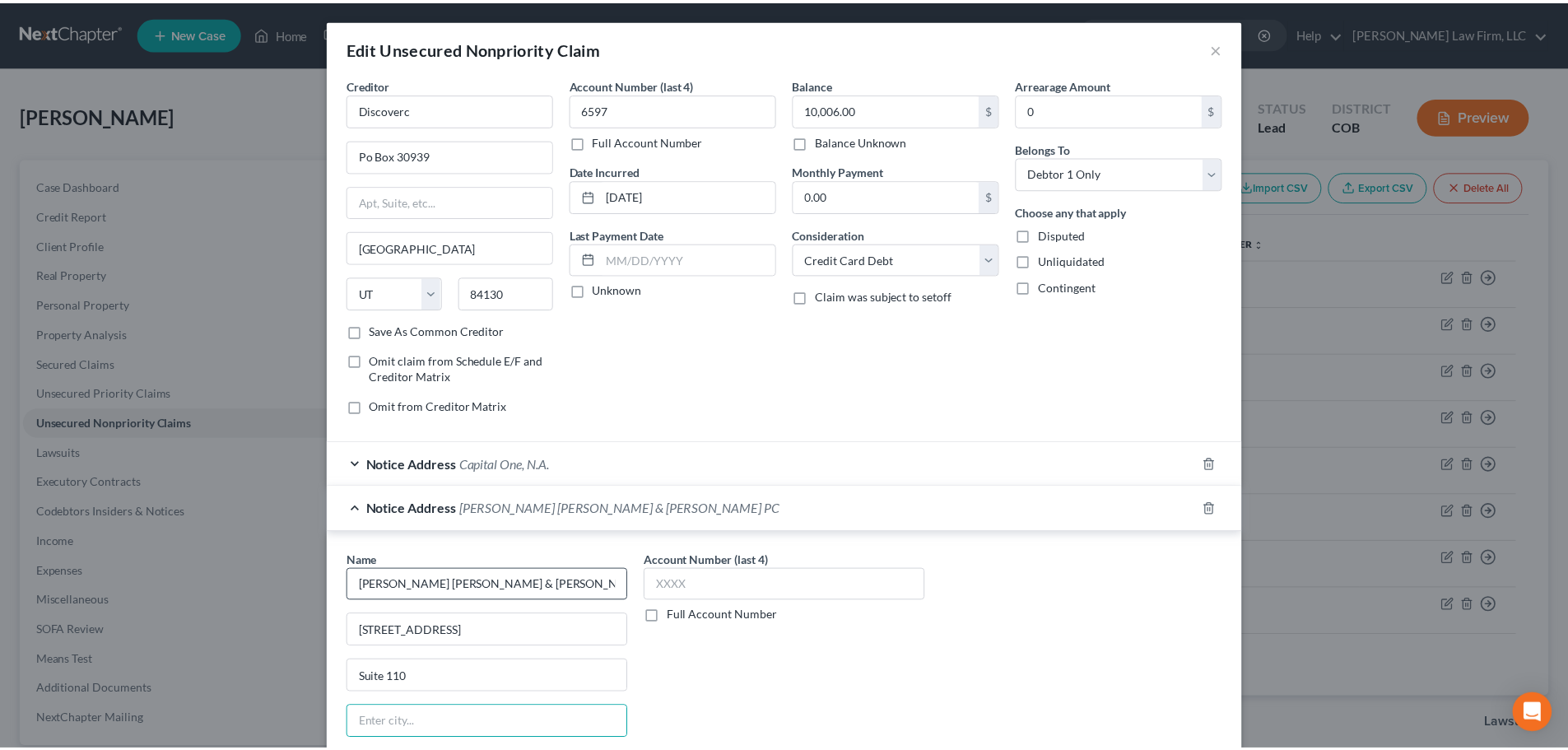
scroll to position [229, 0]
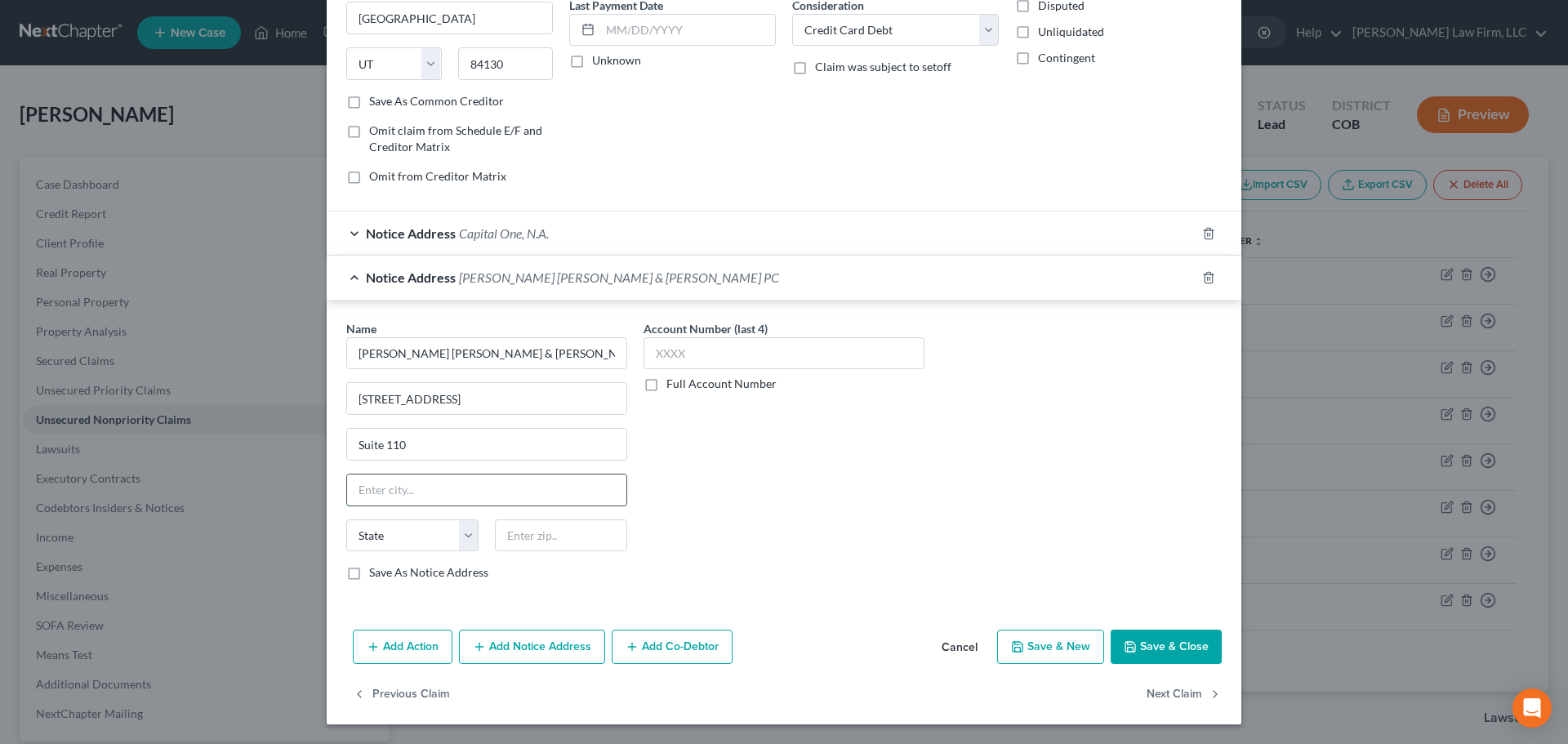
click at [483, 499] on input "text" at bounding box center [486, 490] width 279 height 31
type input "P"
type input "[GEOGRAPHIC_DATA]"
select select "17"
type input "66210"
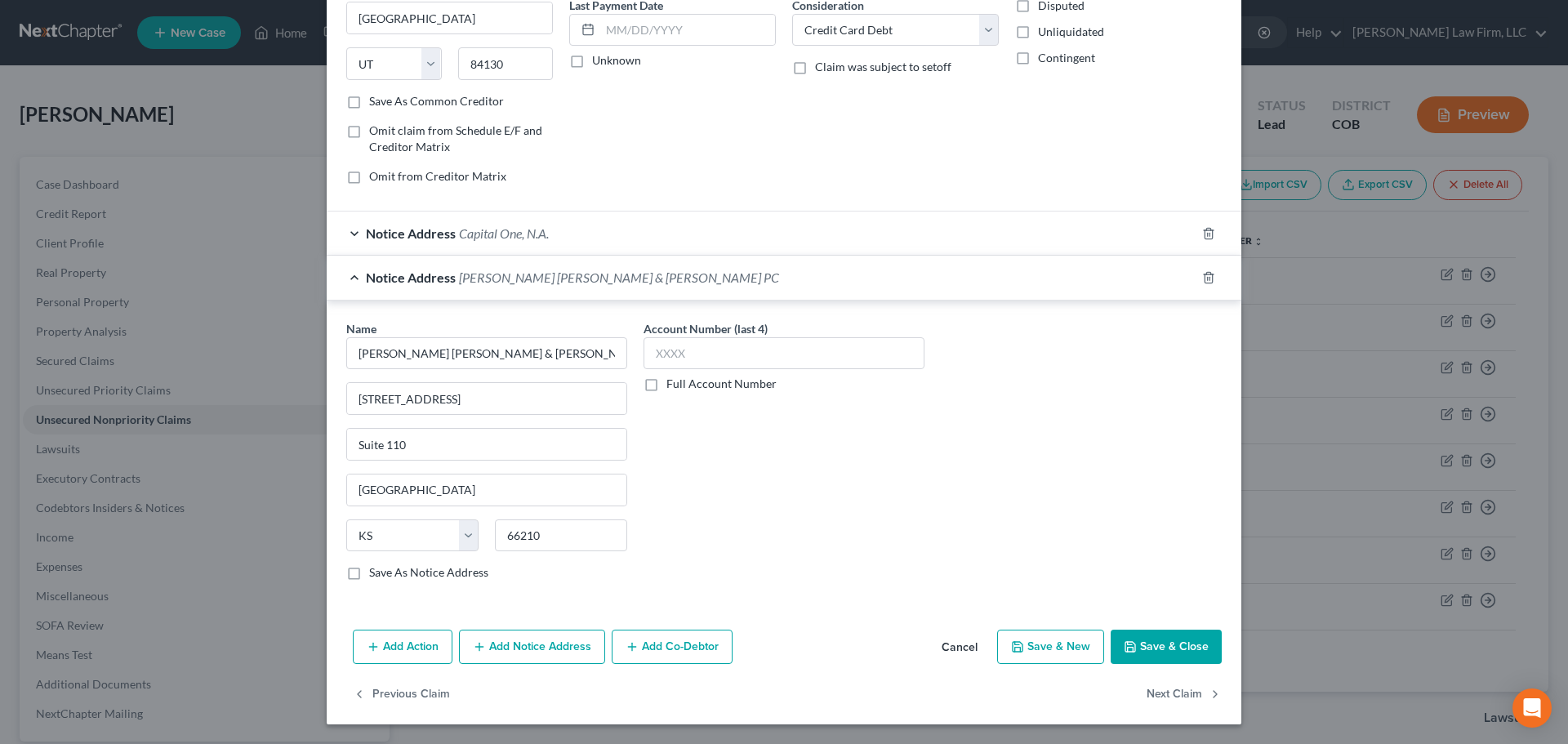
type input "Shawnee Mission"
click at [1154, 645] on button "Save & Close" at bounding box center [1166, 647] width 111 height 34
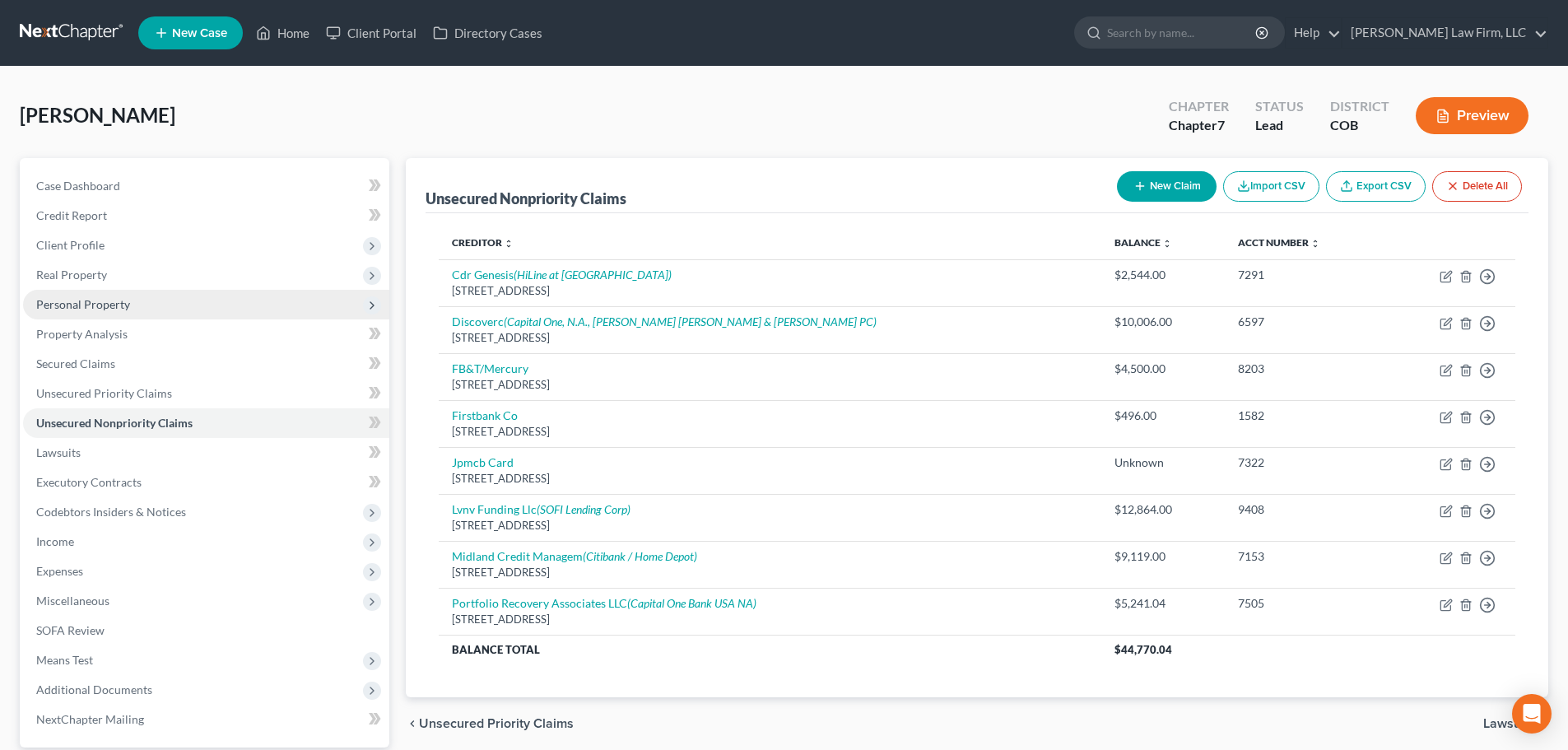
click at [128, 303] on span "Personal Property" at bounding box center [82, 304] width 93 height 14
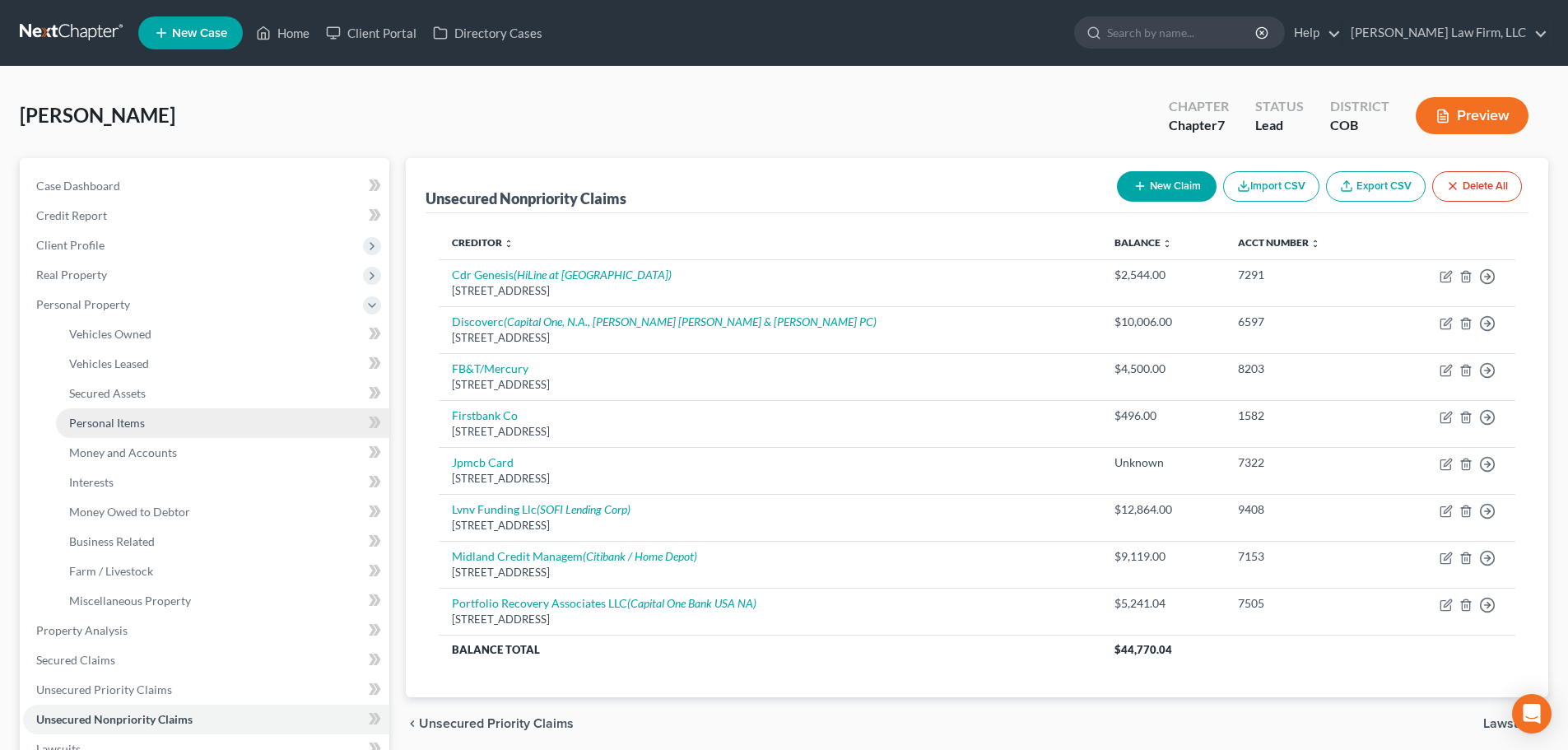
click at [164, 423] on link "Personal Items" at bounding box center [222, 423] width 333 height 30
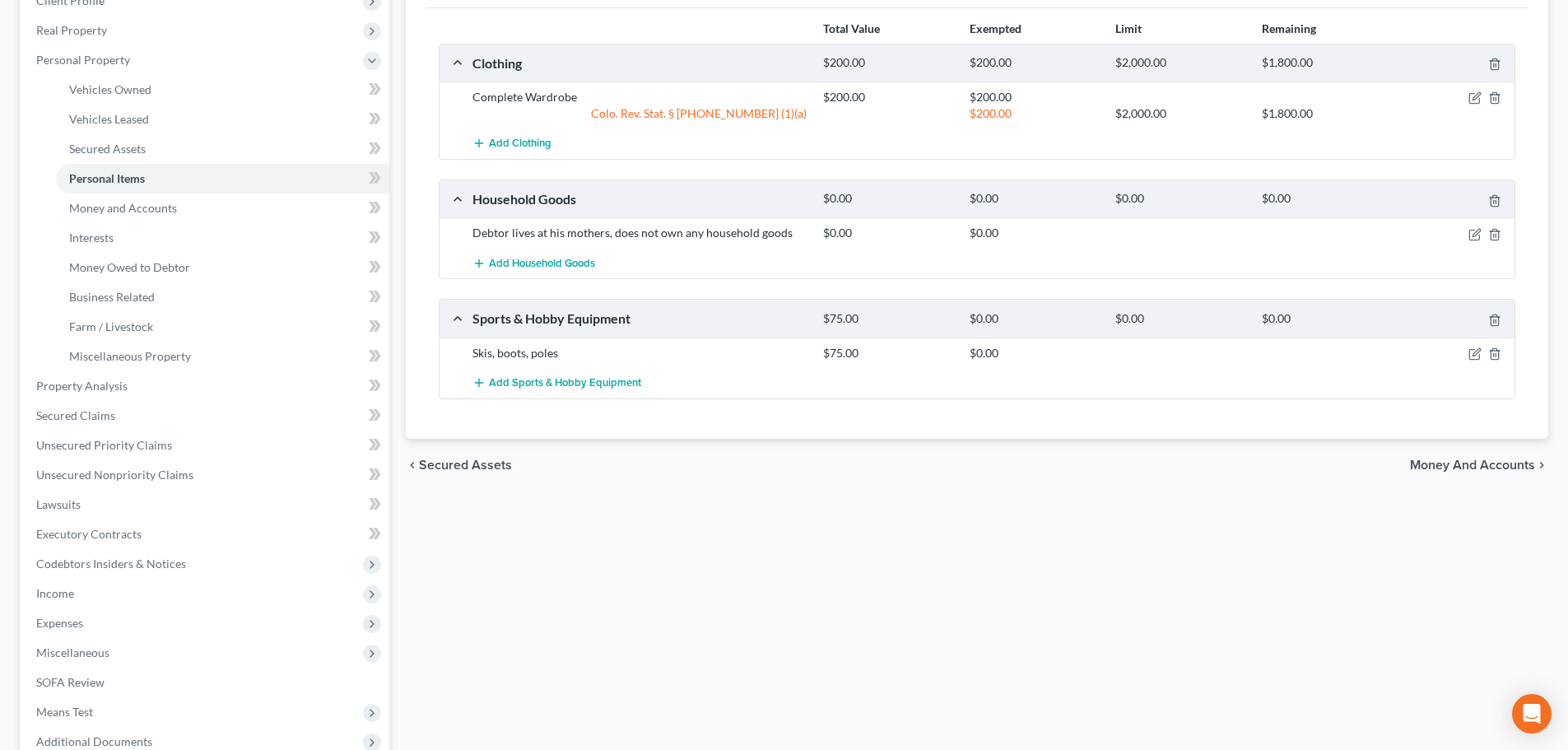
scroll to position [247, 0]
click at [77, 206] on span "Money and Accounts" at bounding box center [123, 205] width 108 height 14
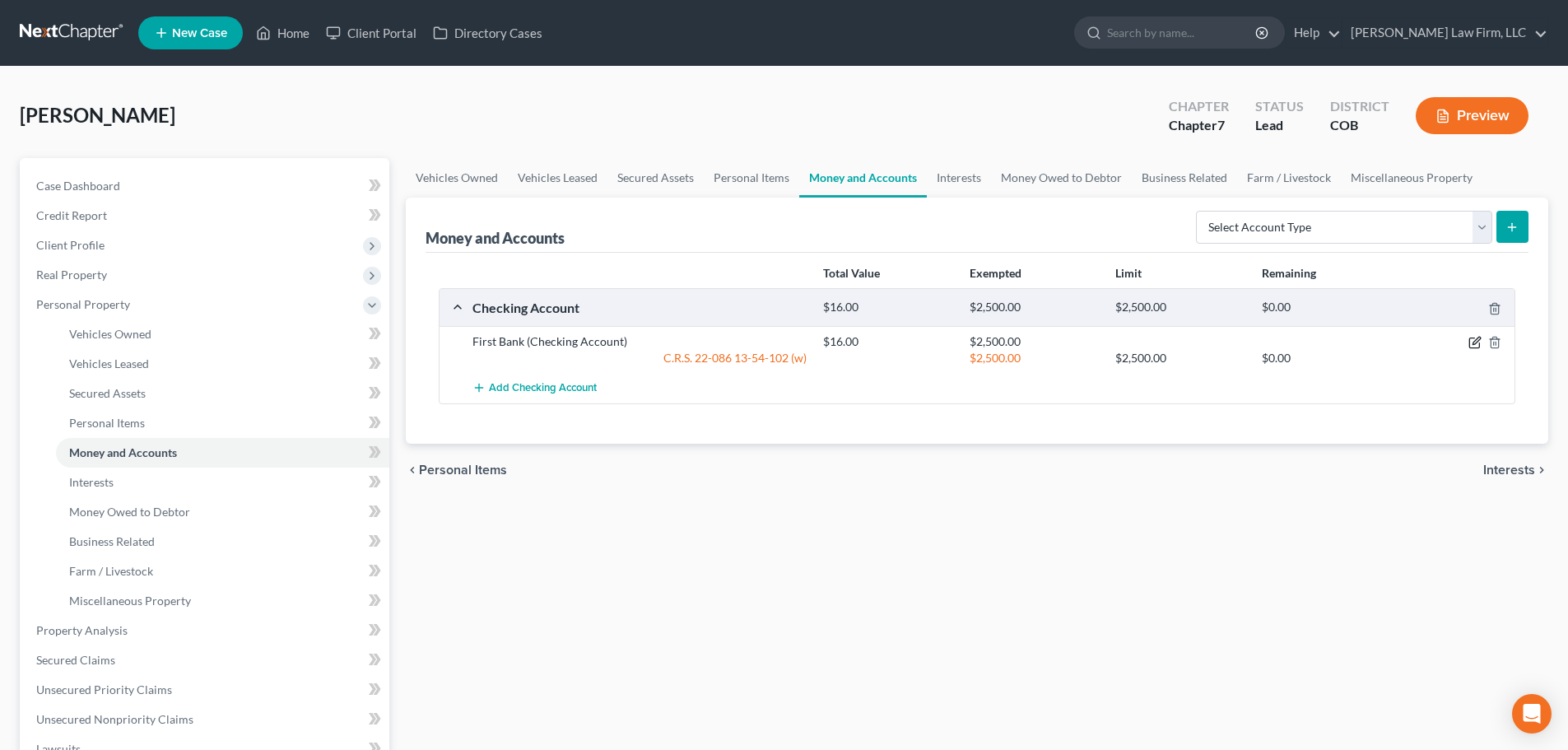
click at [1478, 346] on icon "button" at bounding box center [1474, 342] width 13 height 13
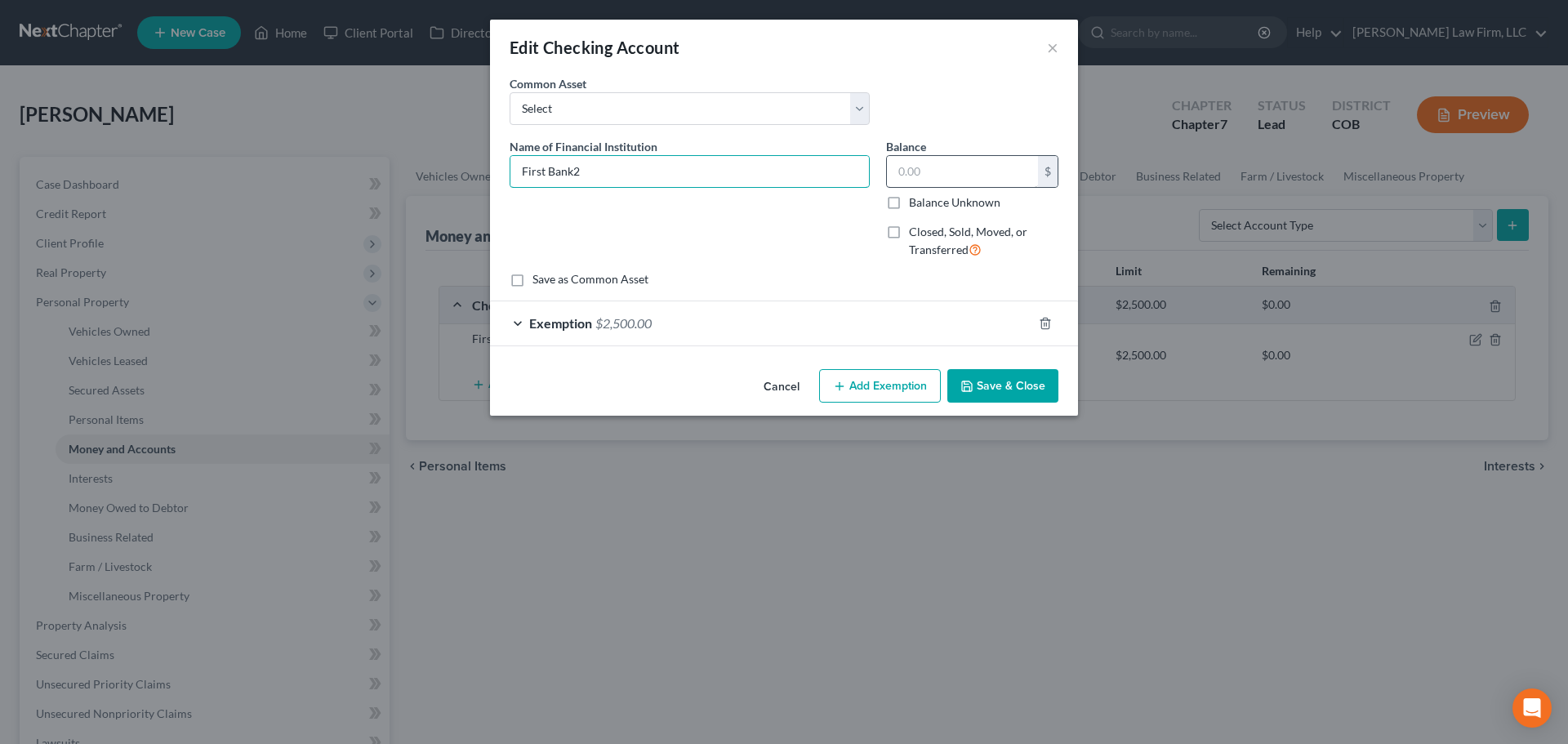
type input "First Bank"
type input "250"
click at [803, 279] on div "Save as Common Asset" at bounding box center [783, 279] width 548 height 16
click at [989, 373] on button "Save & Close" at bounding box center [1003, 386] width 111 height 34
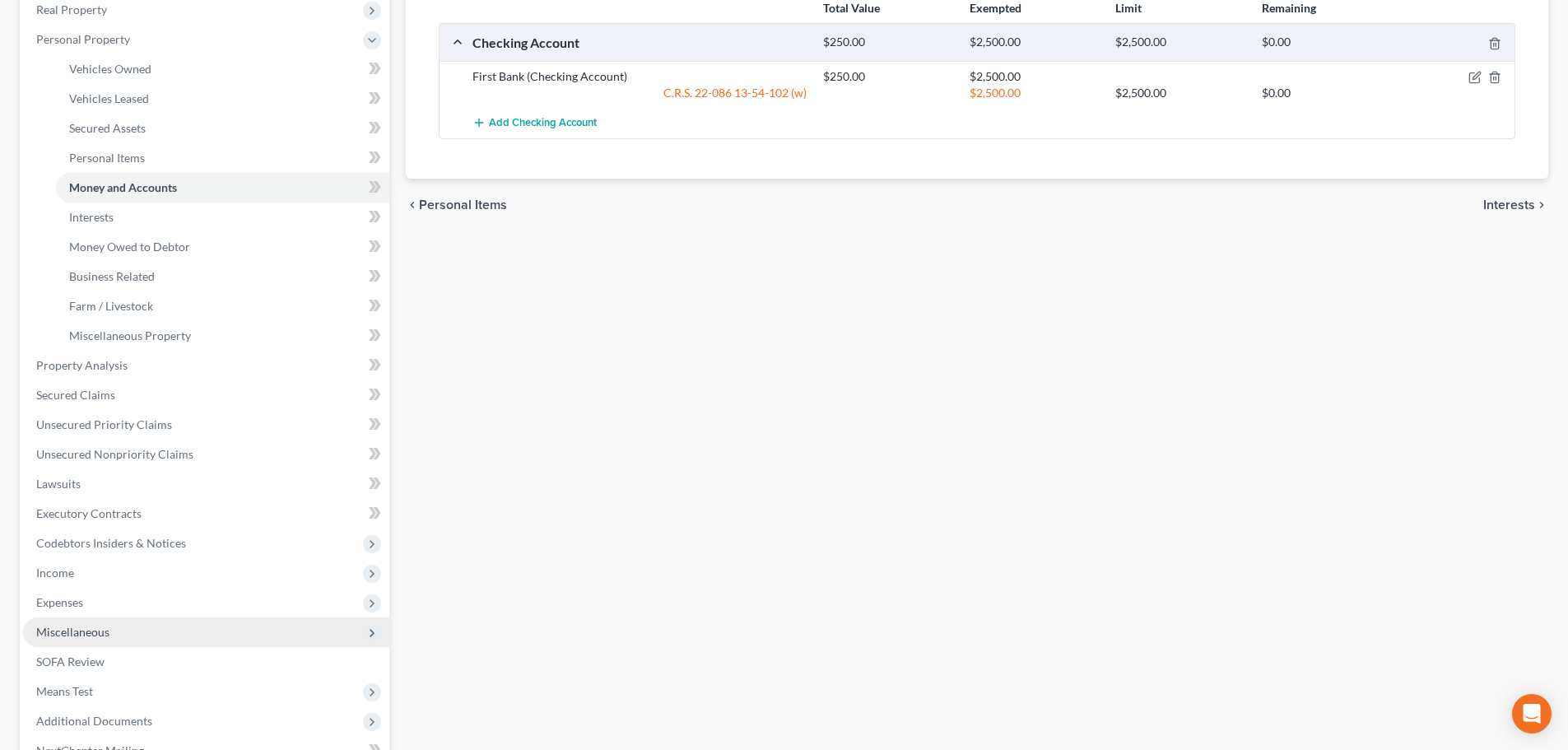
scroll to position [329, 0]
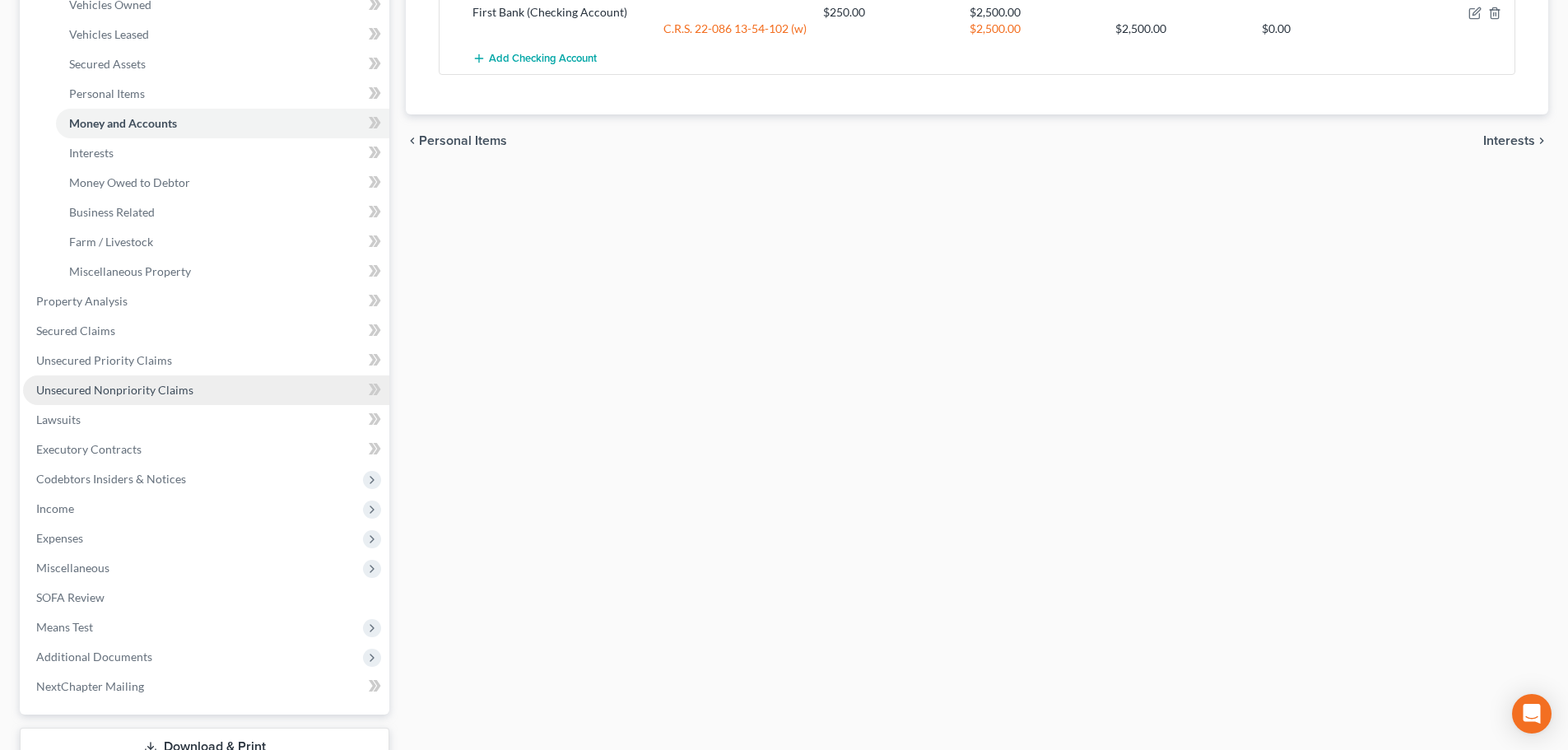
click at [196, 380] on link "Unsecured Nonpriority Claims" at bounding box center [206, 390] width 366 height 30
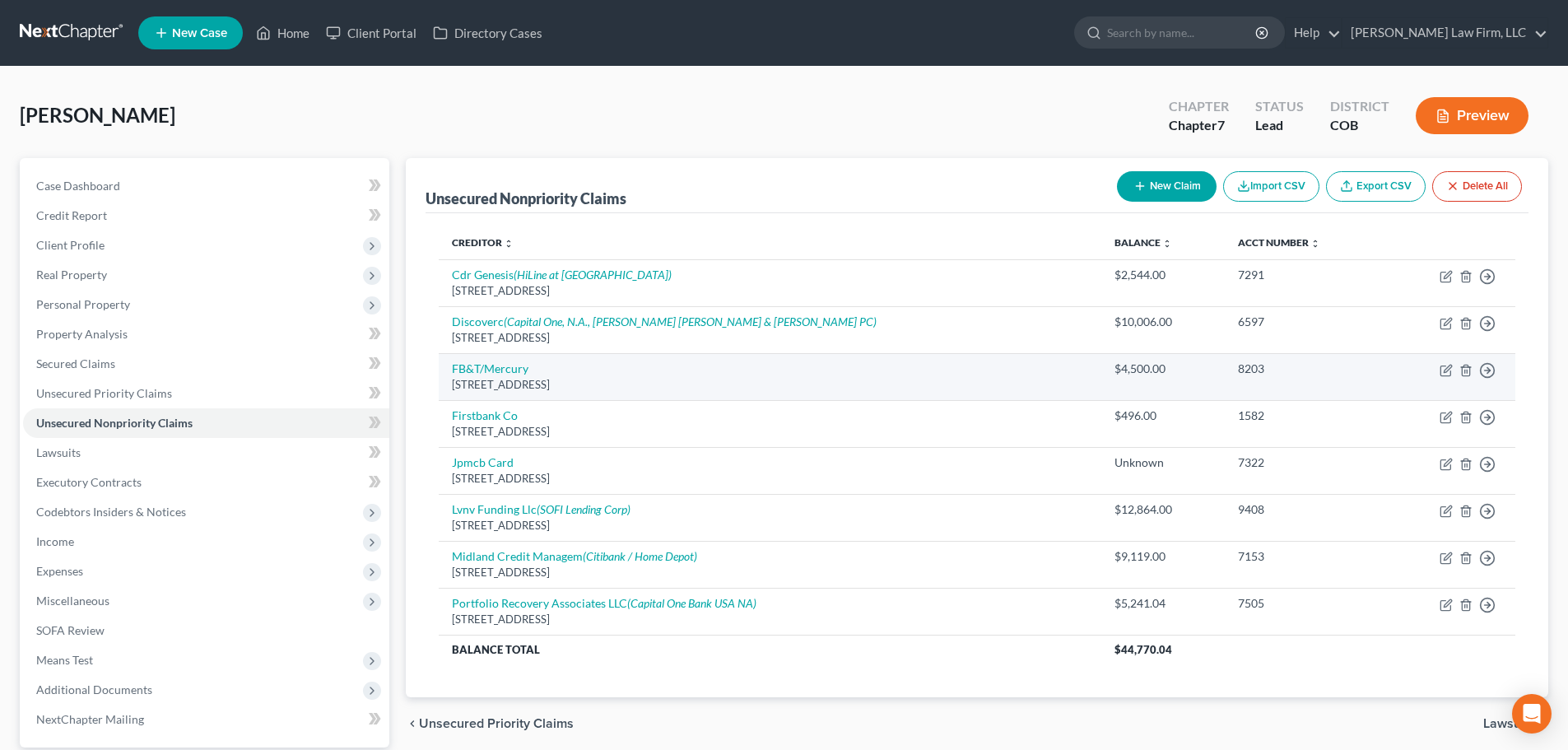
scroll to position [82, 0]
